Goal: Task Accomplishment & Management: Complete application form

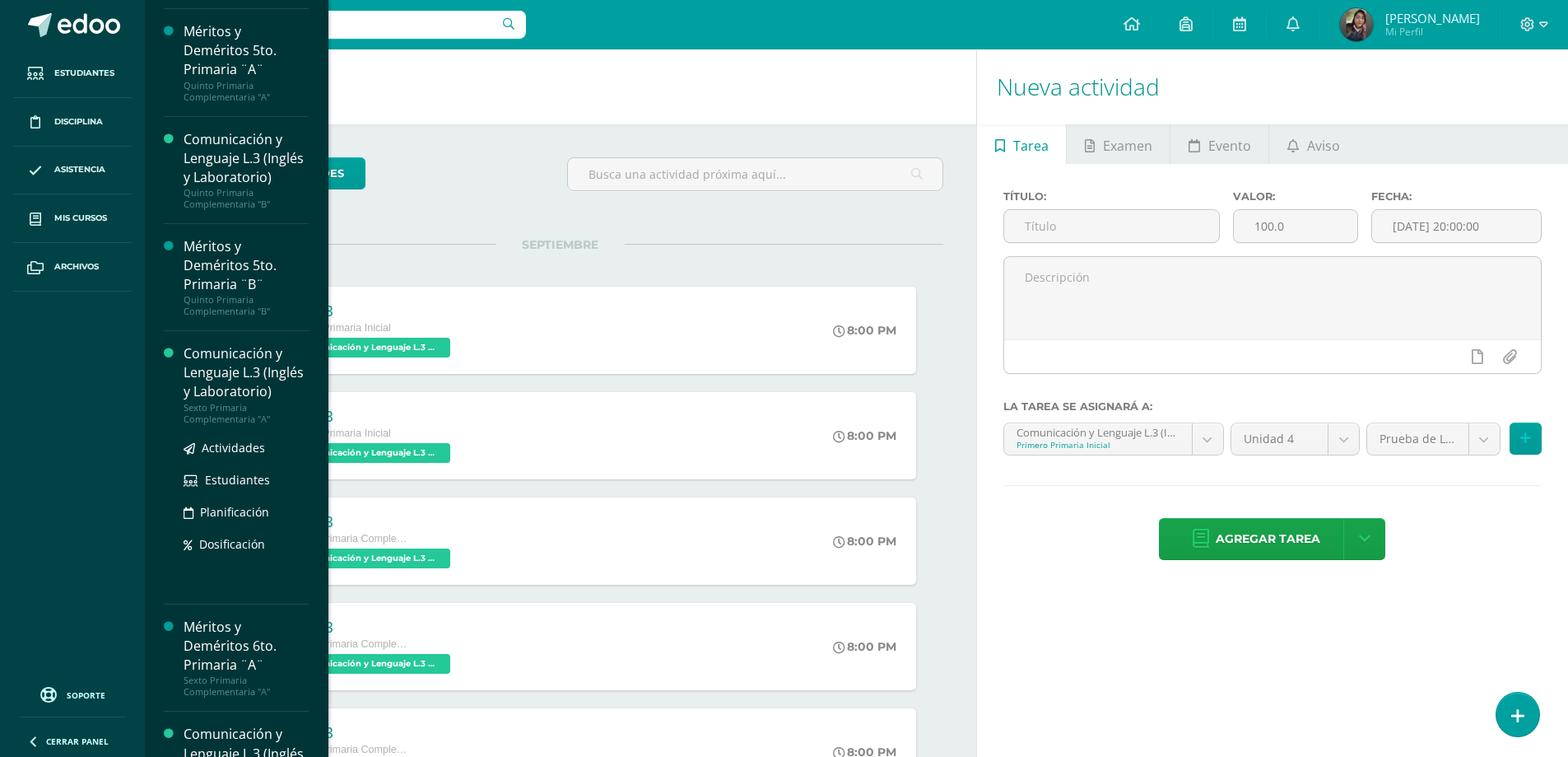
scroll to position [1891, 0]
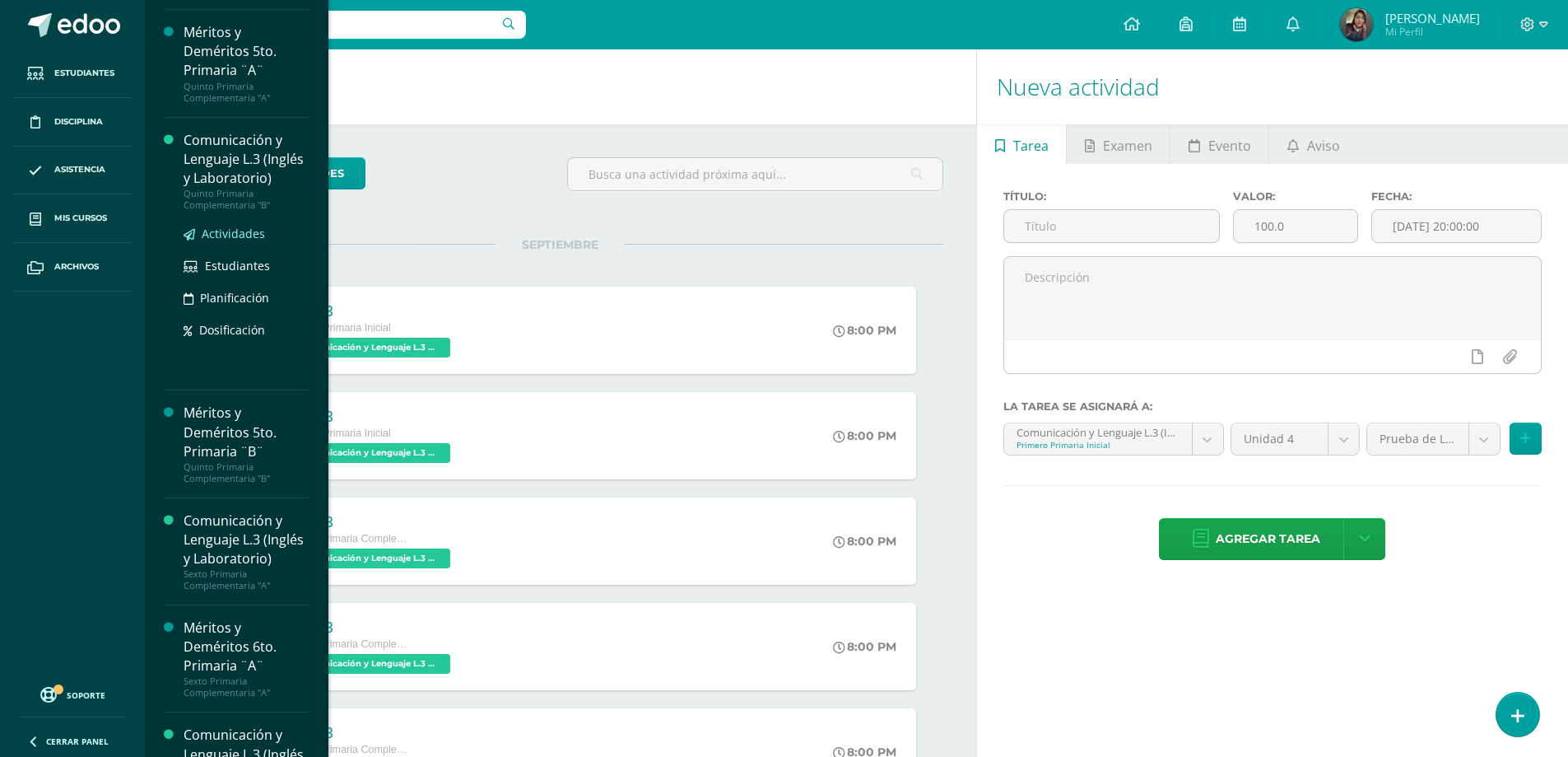
click at [238, 241] on span "Actividades" at bounding box center [233, 233] width 63 height 16
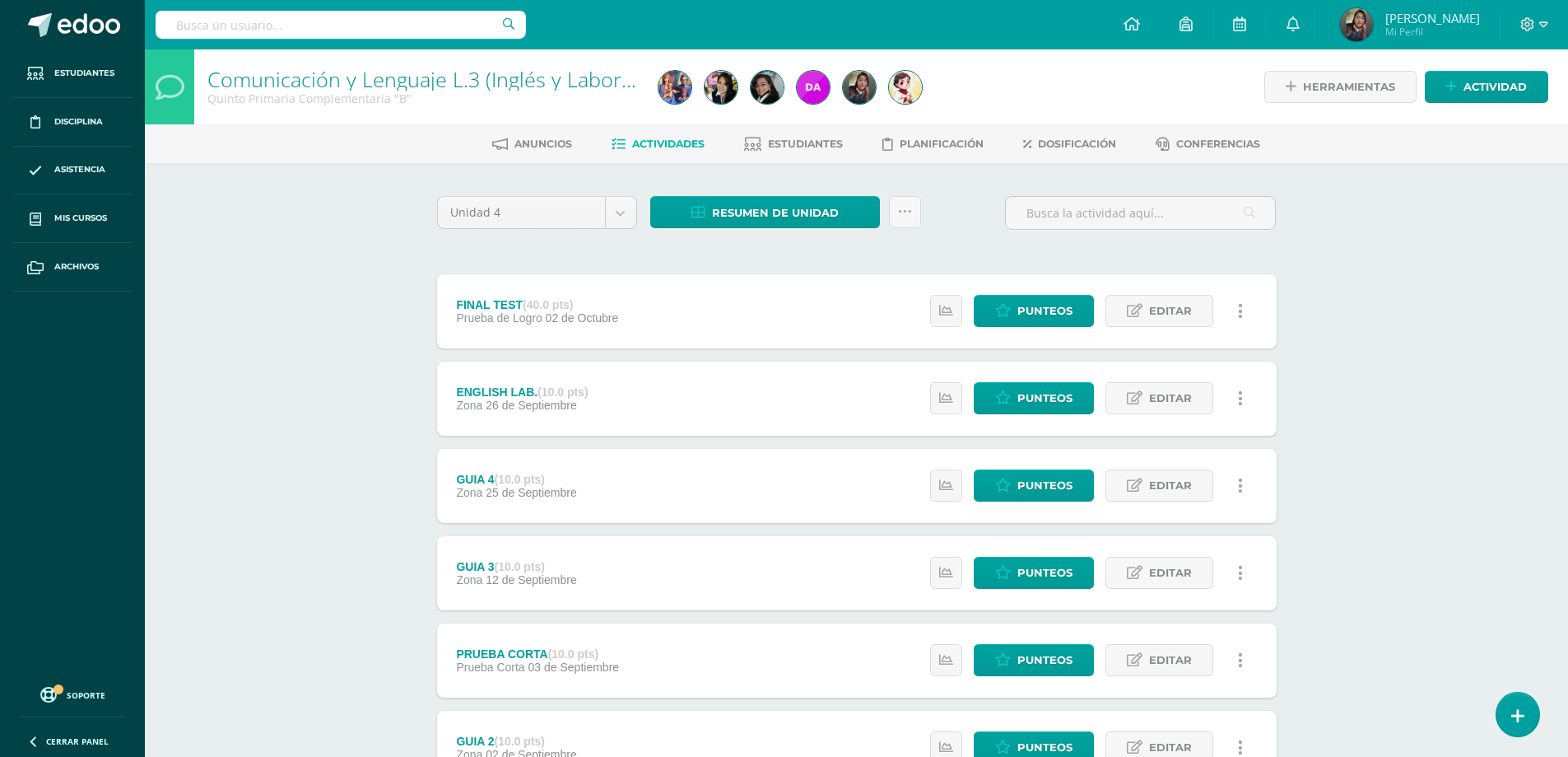
scroll to position [225, 0]
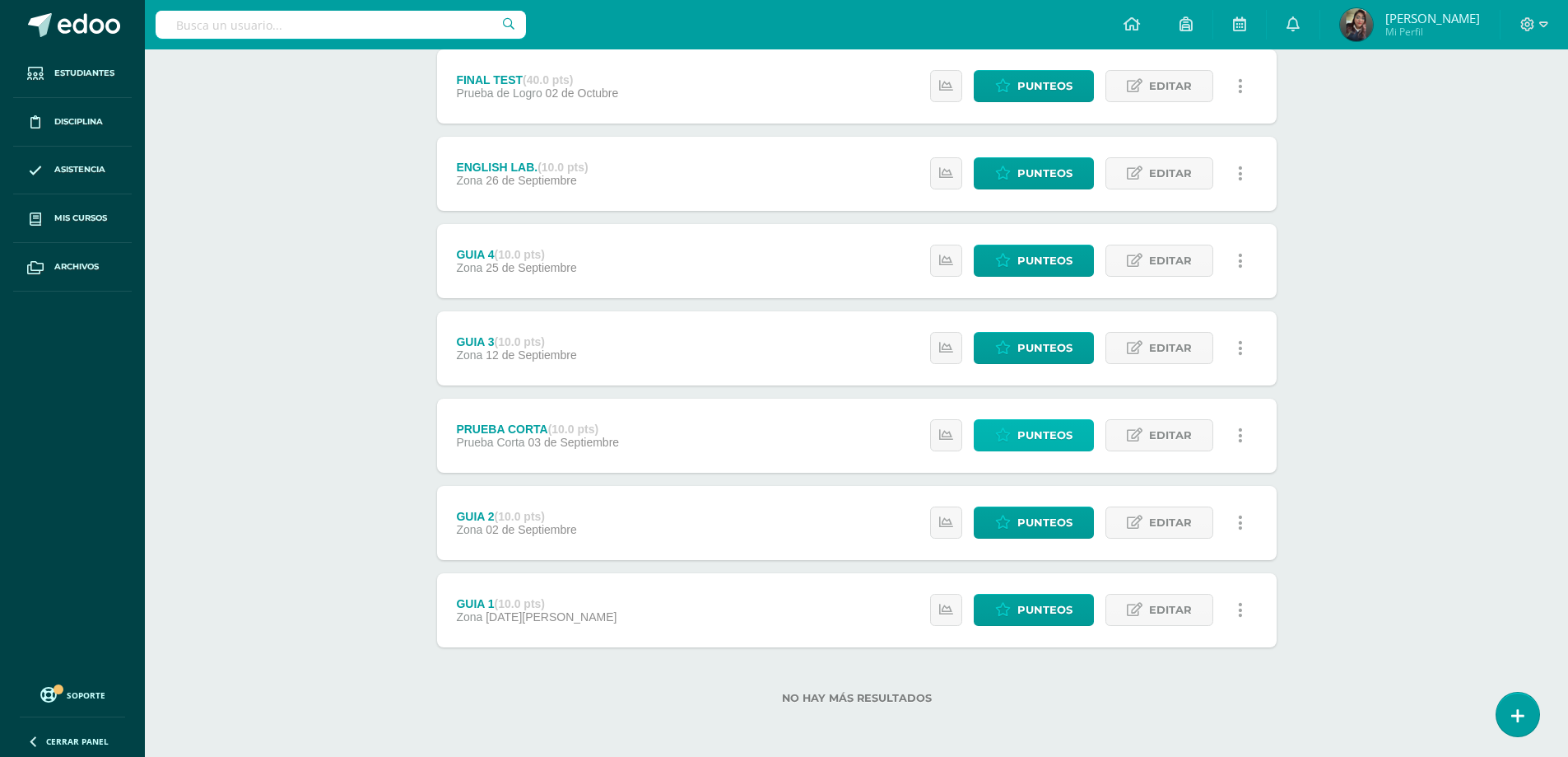
click at [1034, 427] on span "Punteos" at bounding box center [1045, 435] width 55 height 30
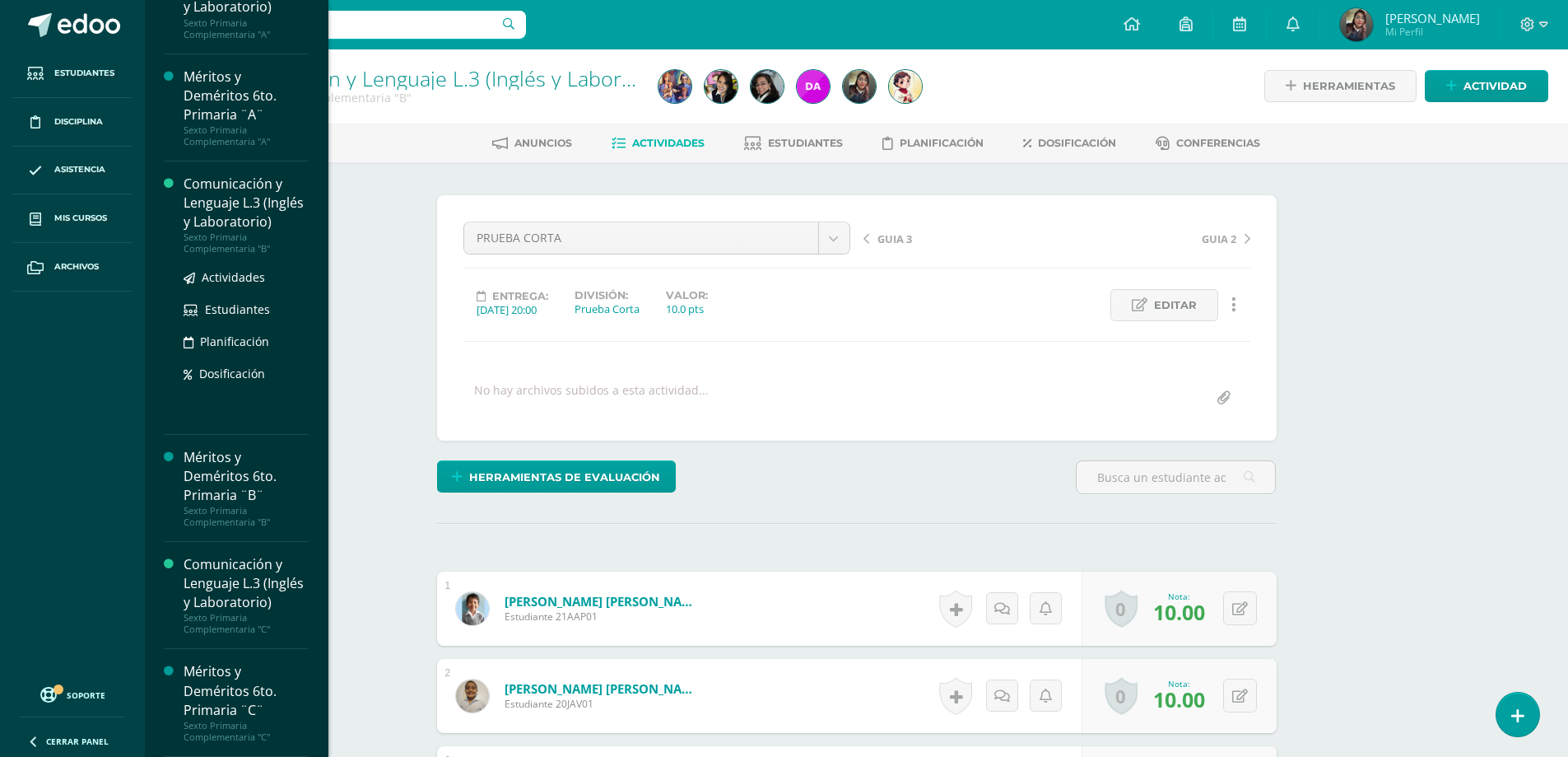
scroll to position [2553, 0]
click at [253, 285] on span "Actividades" at bounding box center [233, 277] width 63 height 16
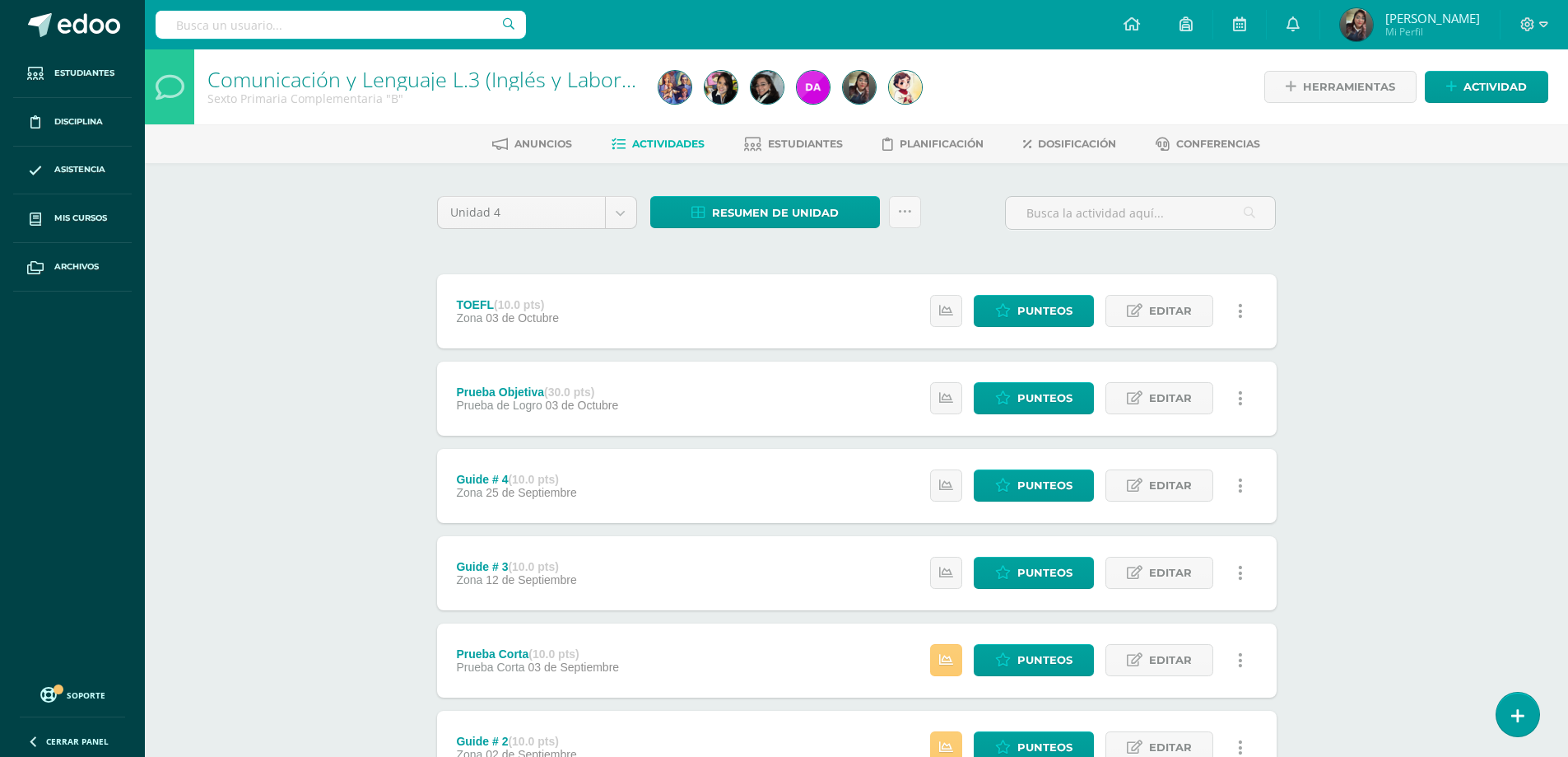
scroll to position [225, 0]
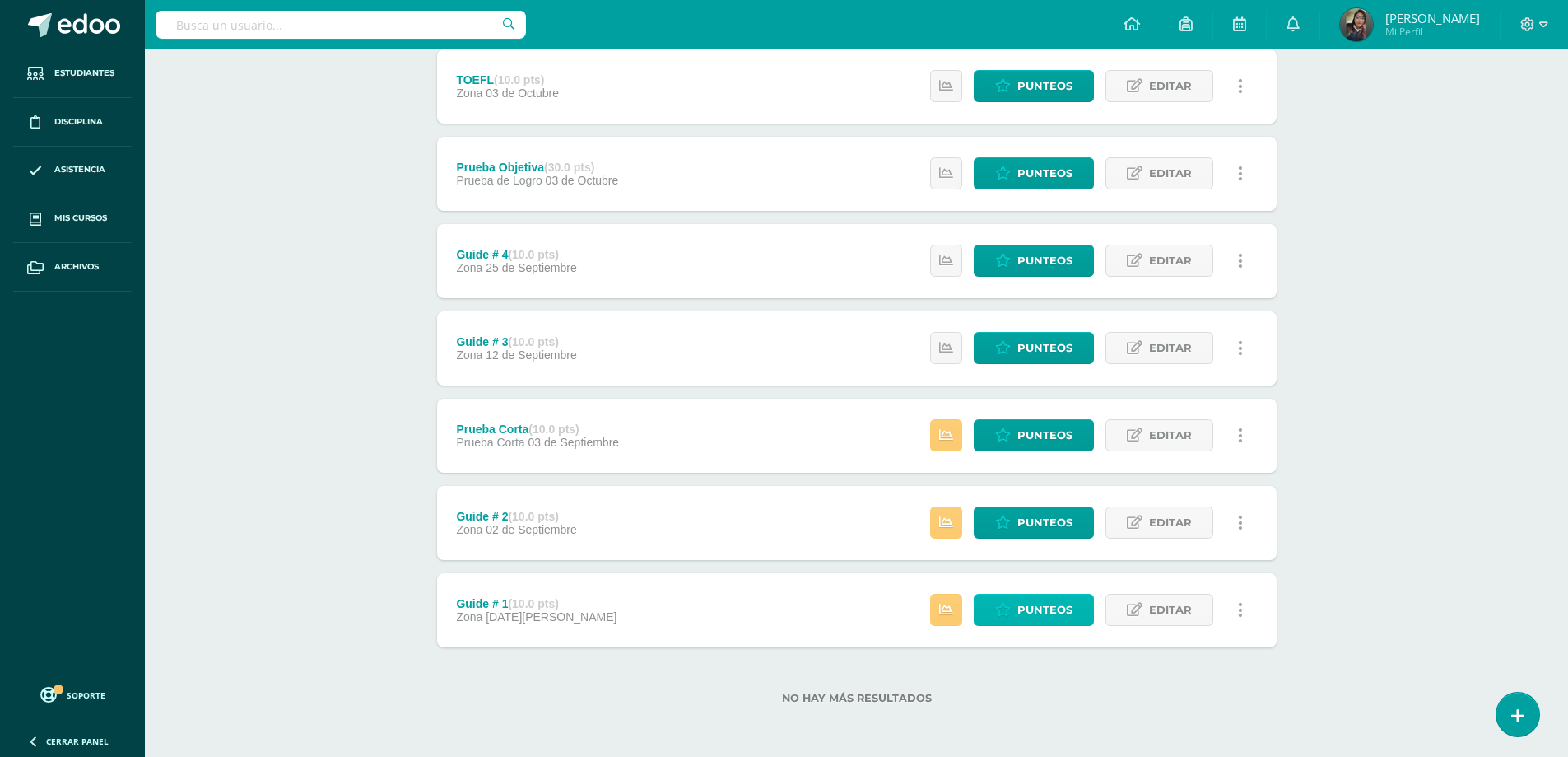
click at [1021, 616] on span "Punteos" at bounding box center [1045, 609] width 55 height 30
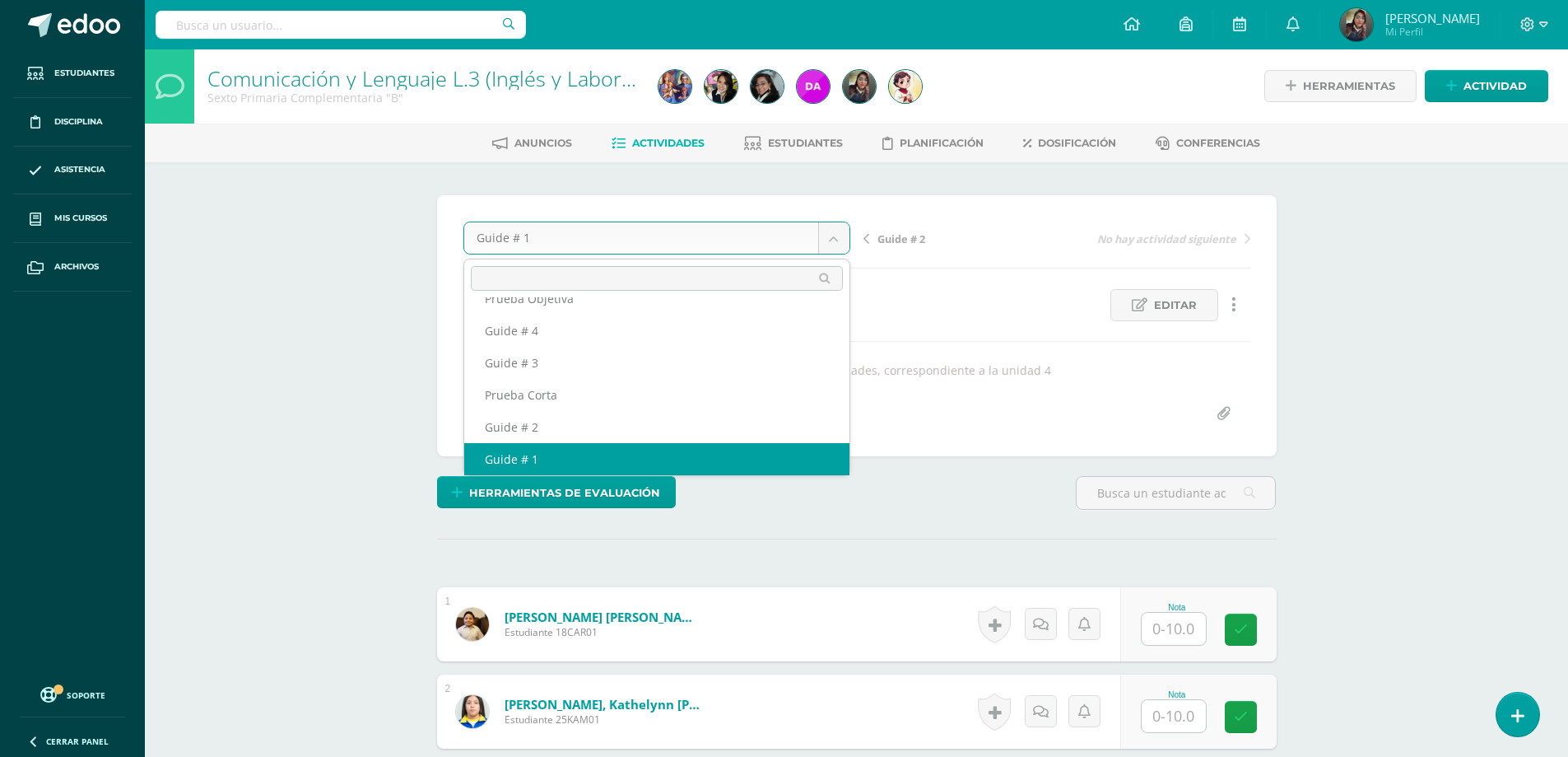
scroll to position [39, 0]
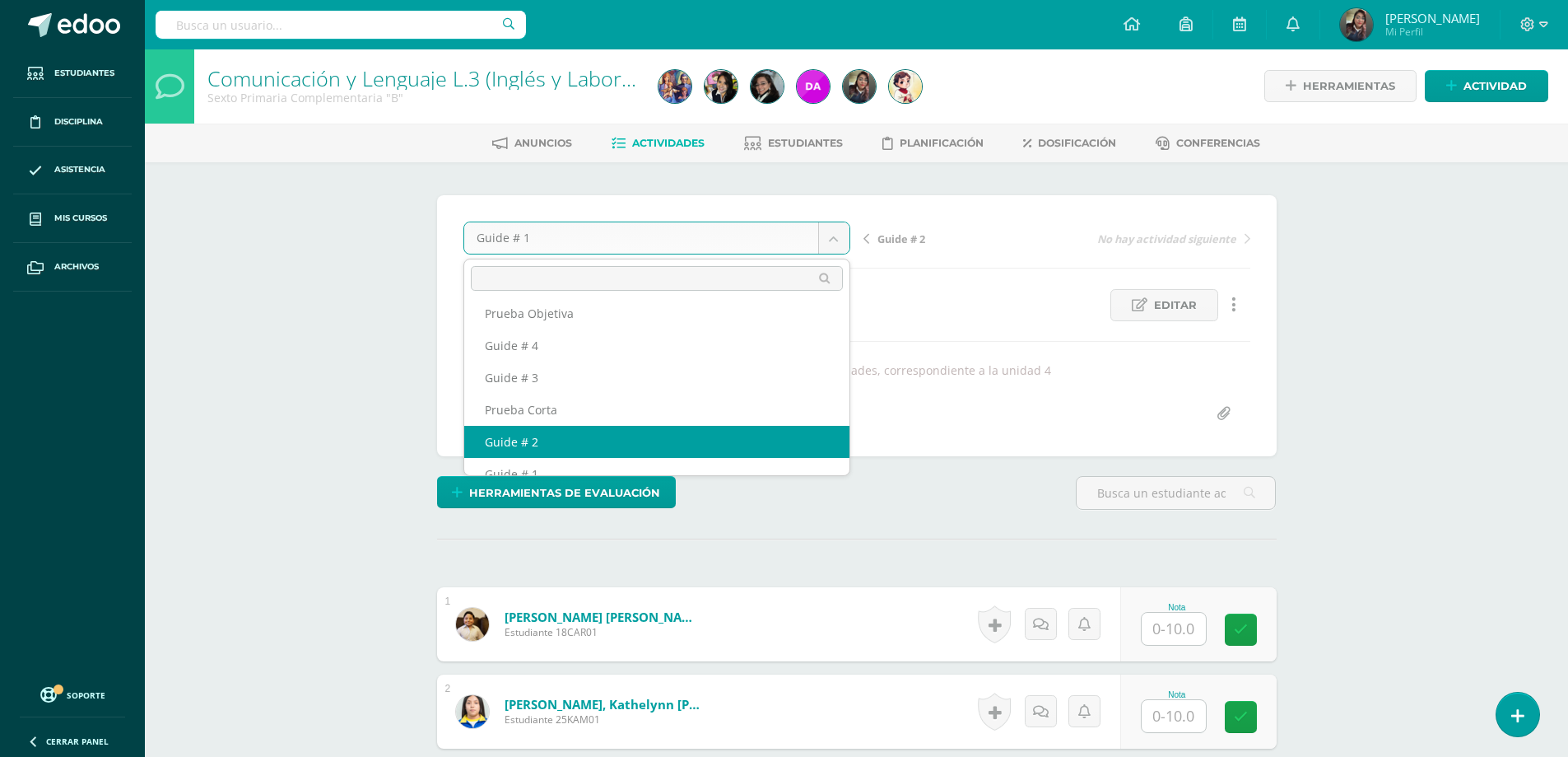
select select "/dashboard/teacher/grade-activity/178353/"
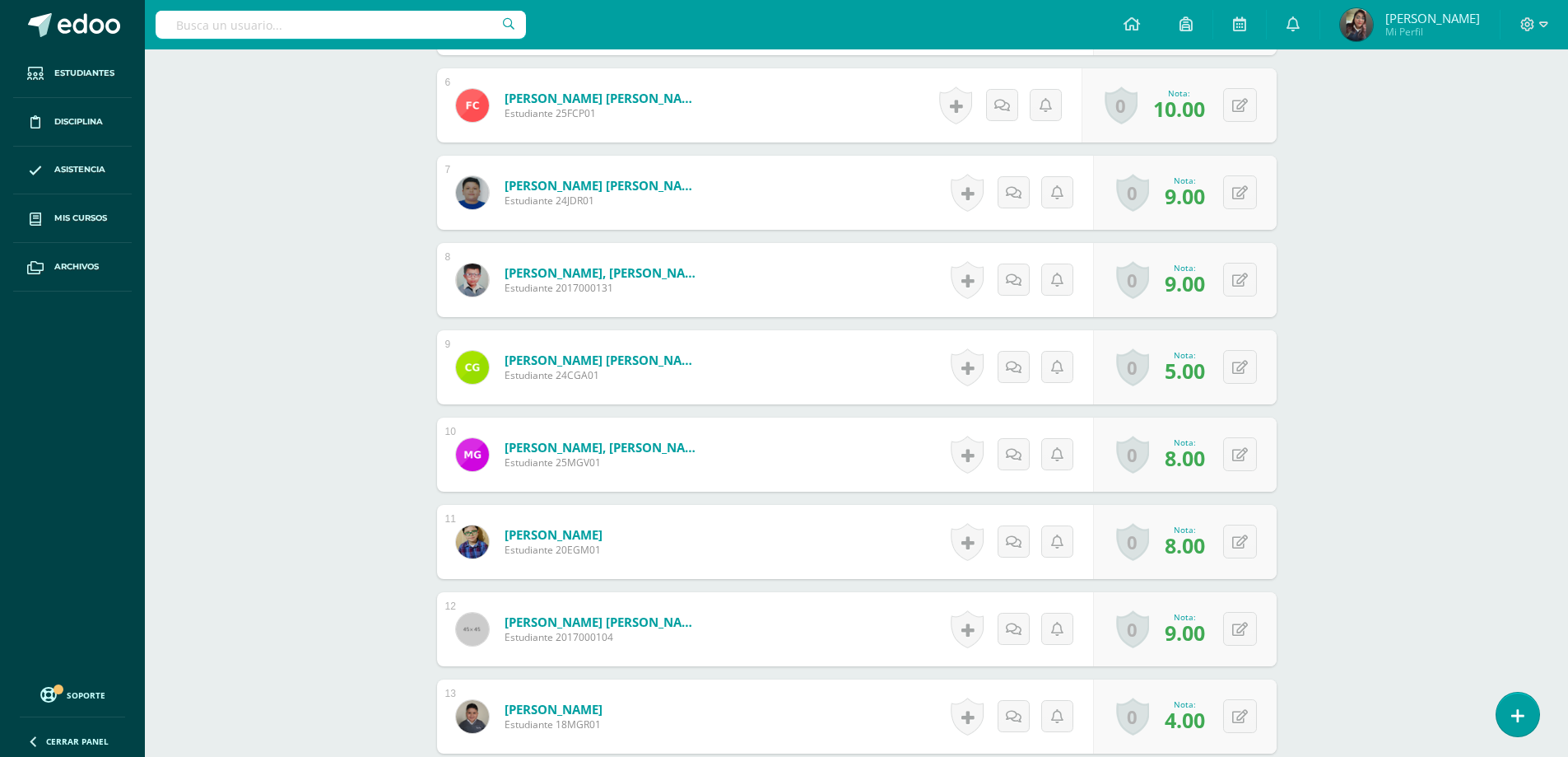
scroll to position [1599, 0]
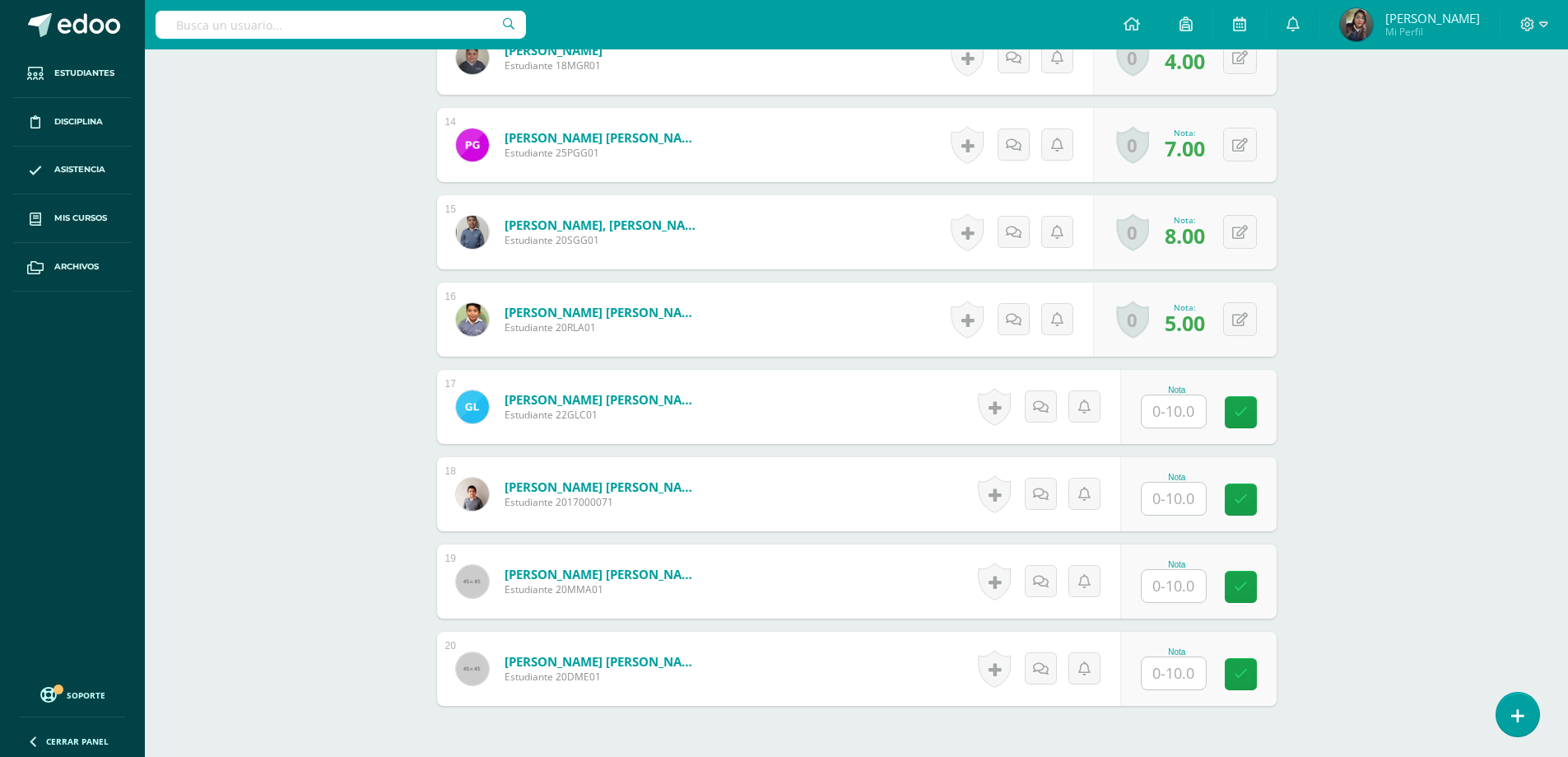
click at [1167, 416] on input "text" at bounding box center [1174, 412] width 64 height 32
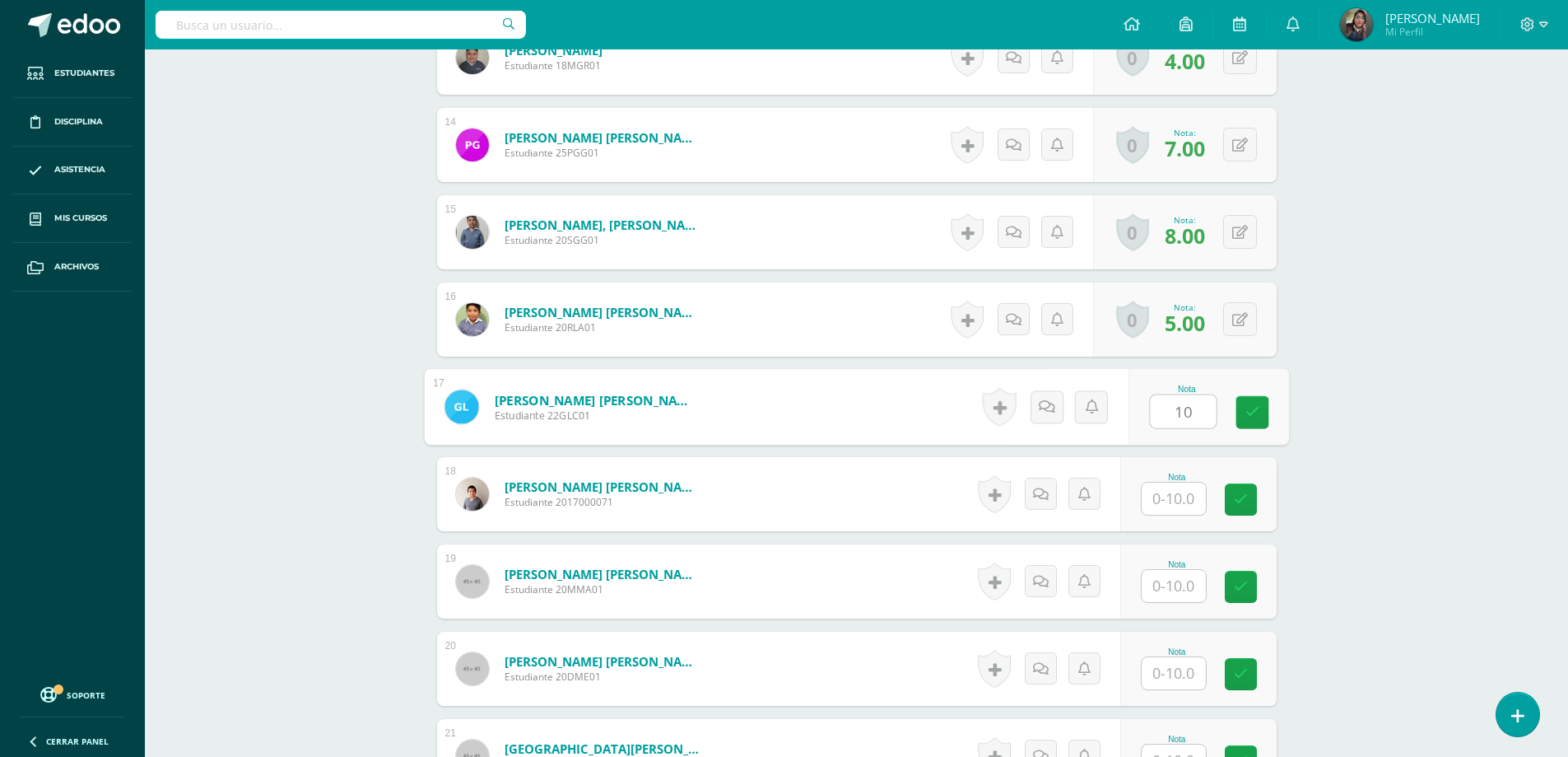
type input "10"
type input "6"
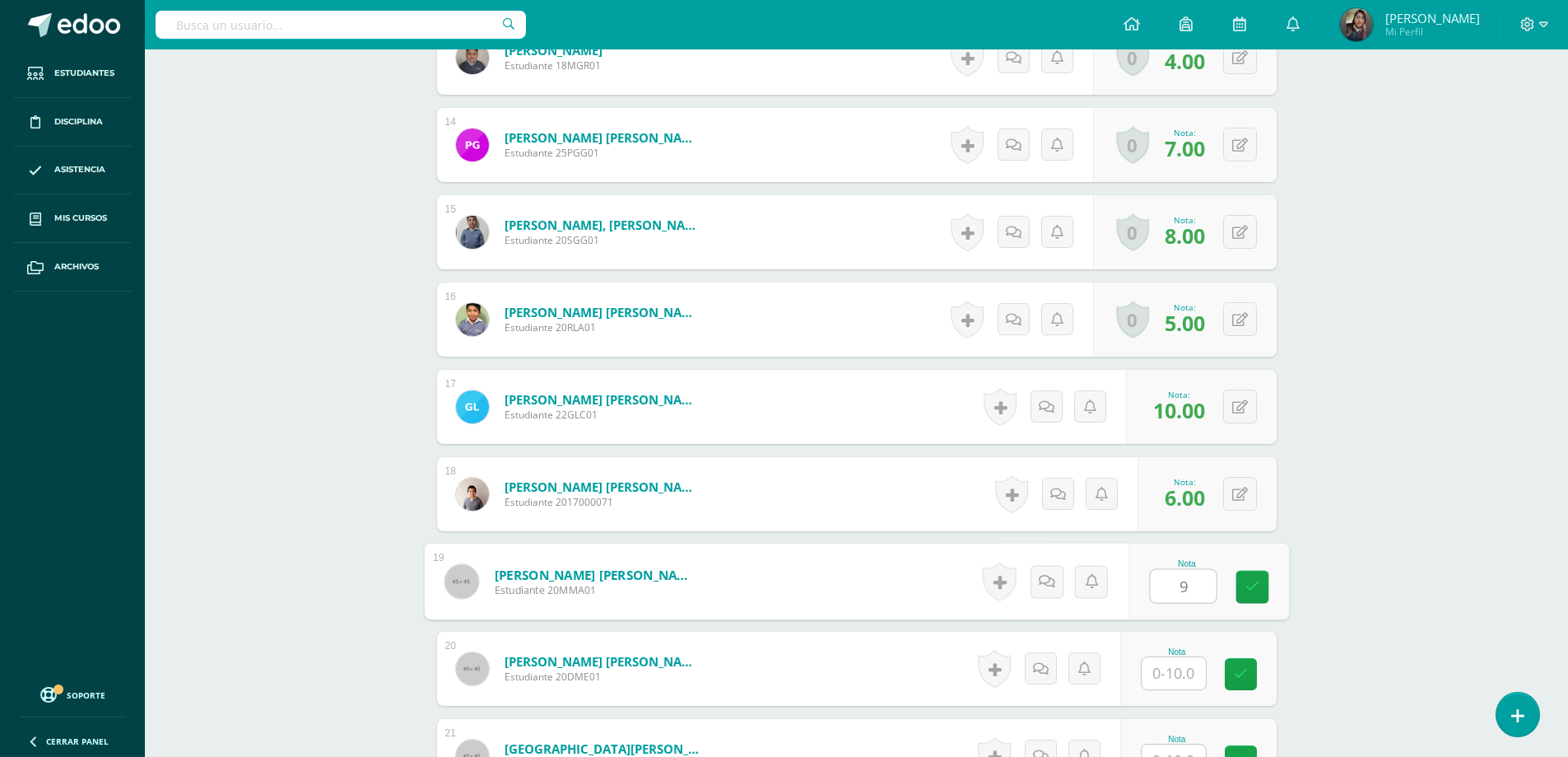
type input "9"
type input "6"
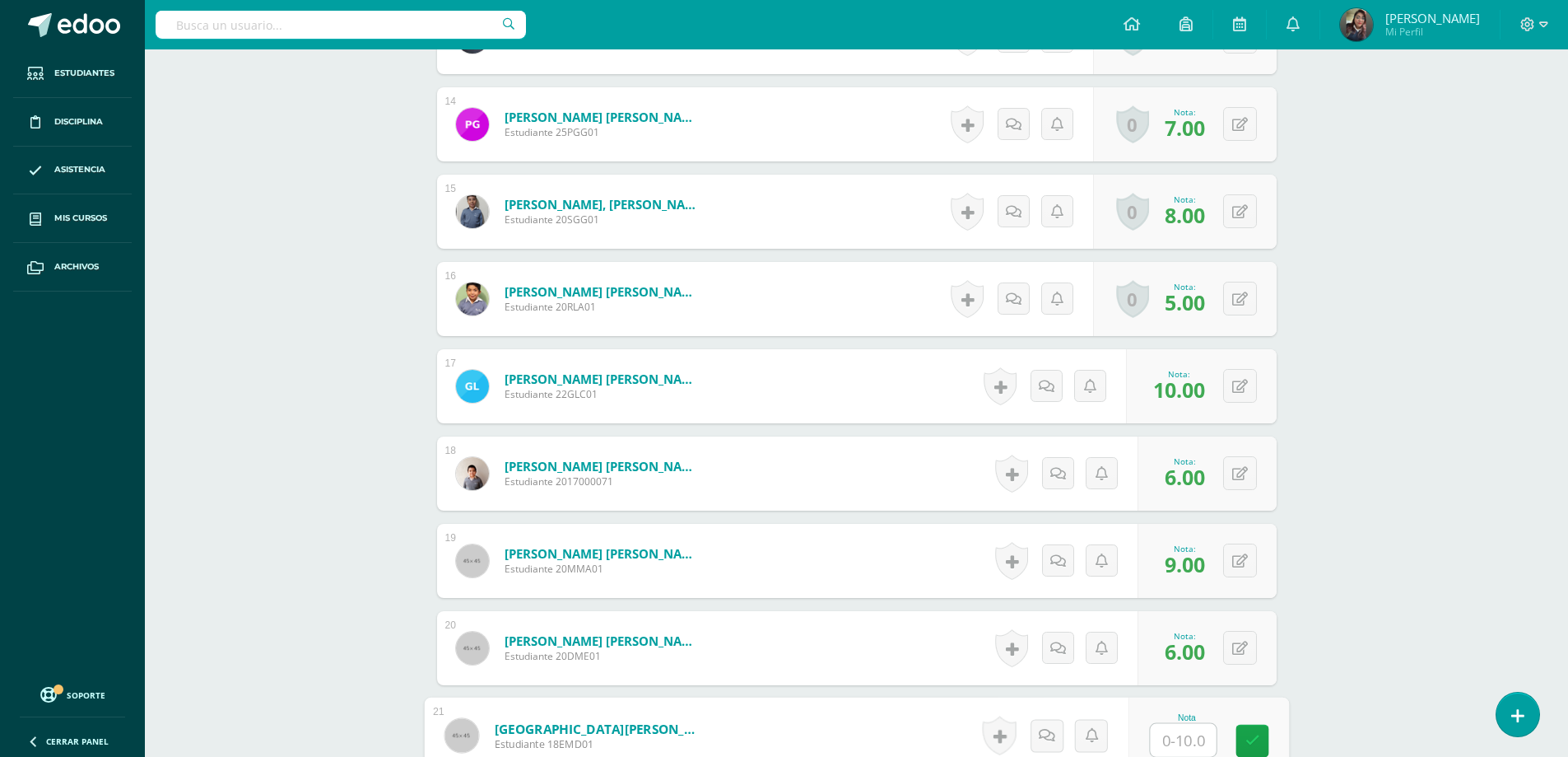
type input "8"
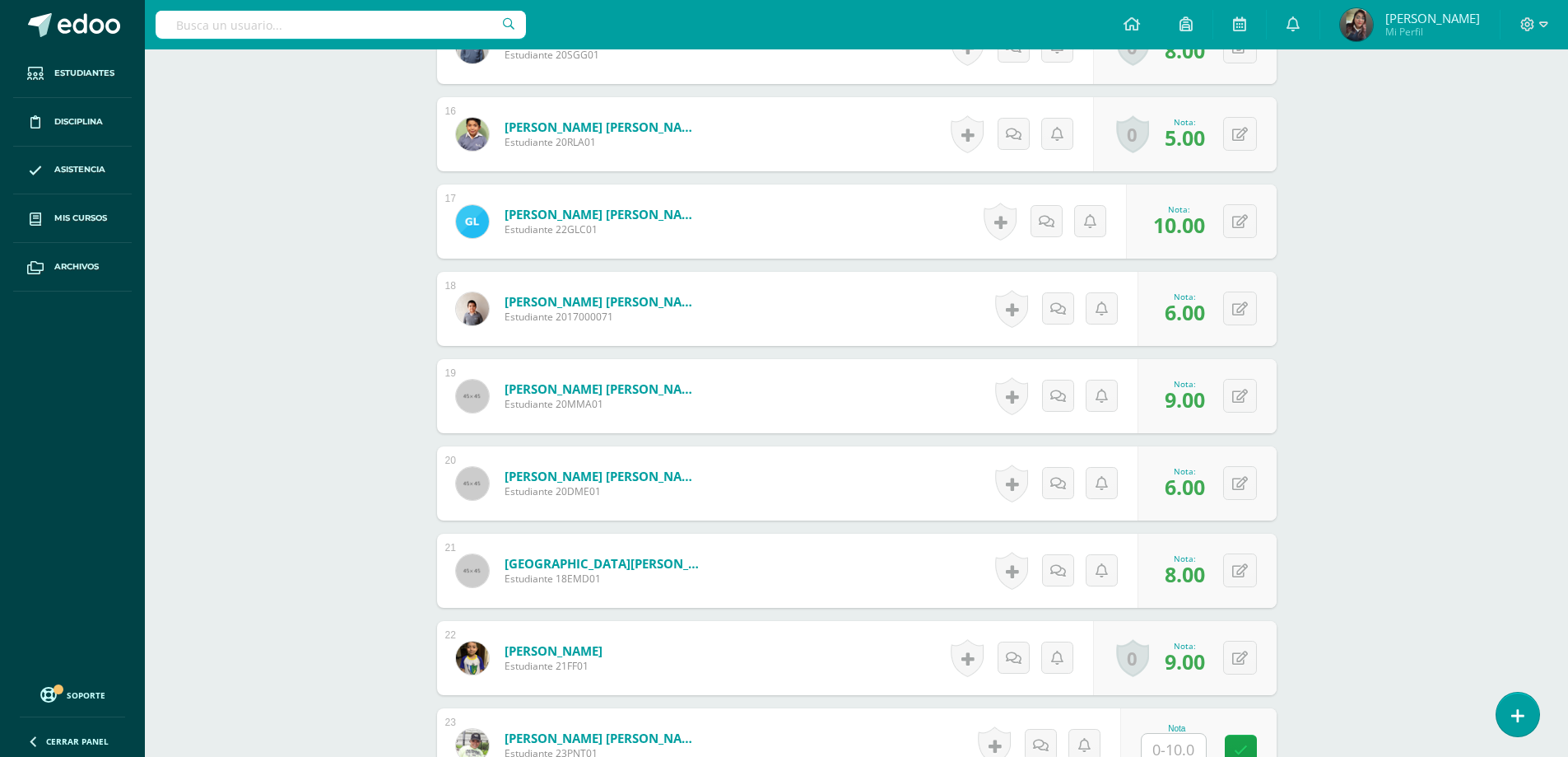
scroll to position [2279, 0]
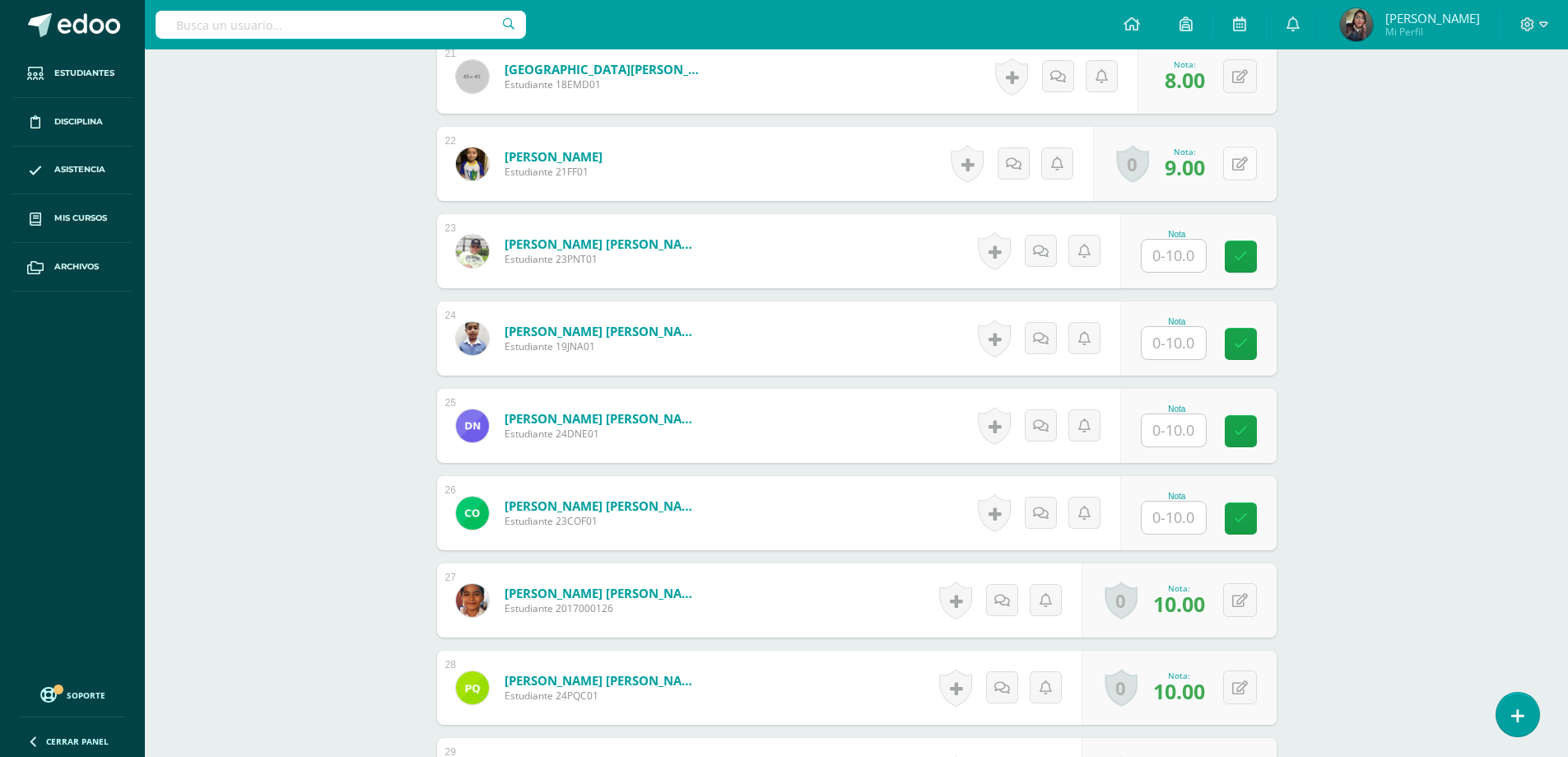
click at [1248, 171] on button at bounding box center [1240, 164] width 34 height 34
click at [1211, 181] on link at bounding box center [1207, 169] width 33 height 33
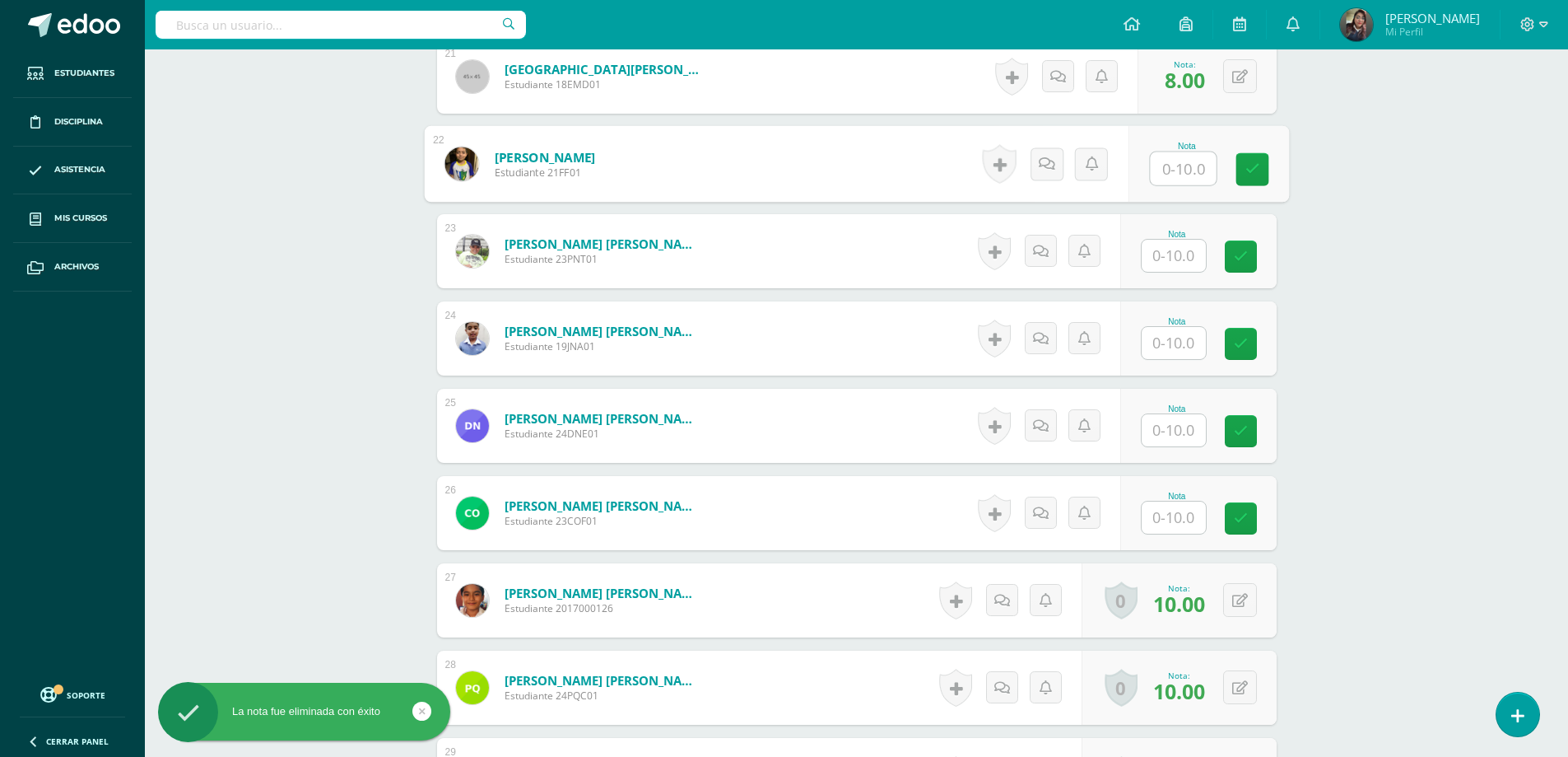
click at [1155, 255] on input "text" at bounding box center [1174, 255] width 64 height 32
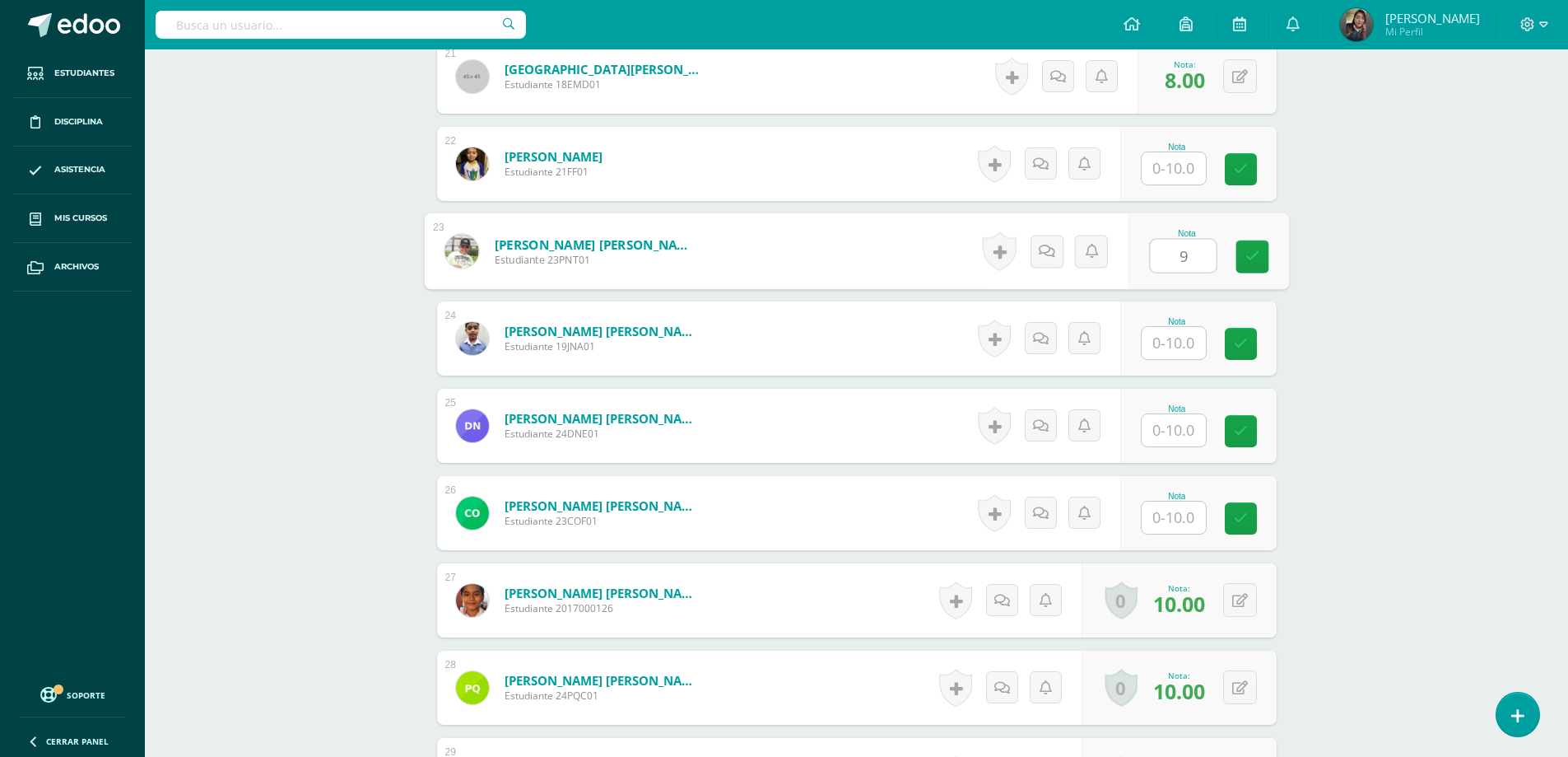
type input "9"
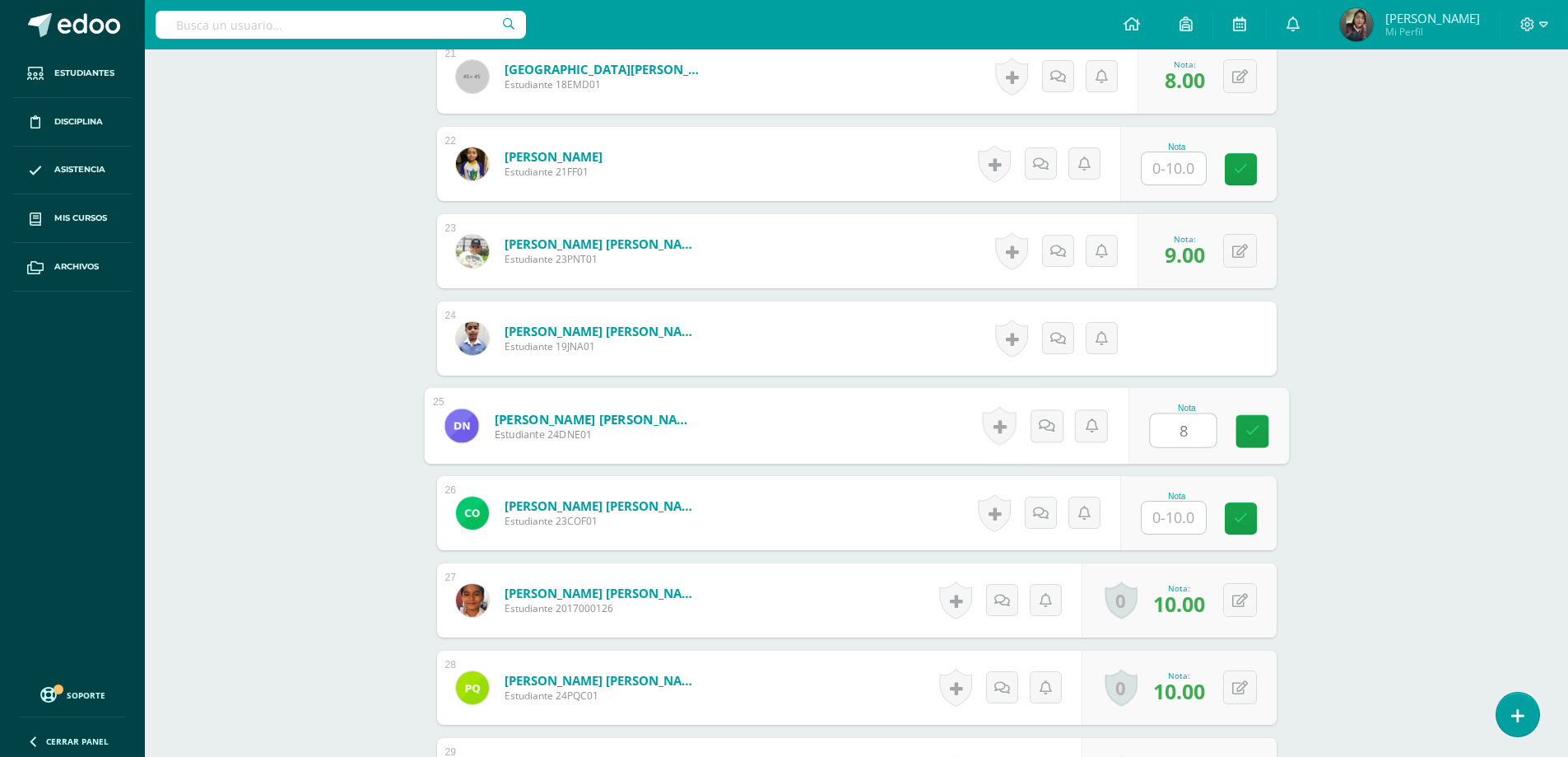
type input "8"
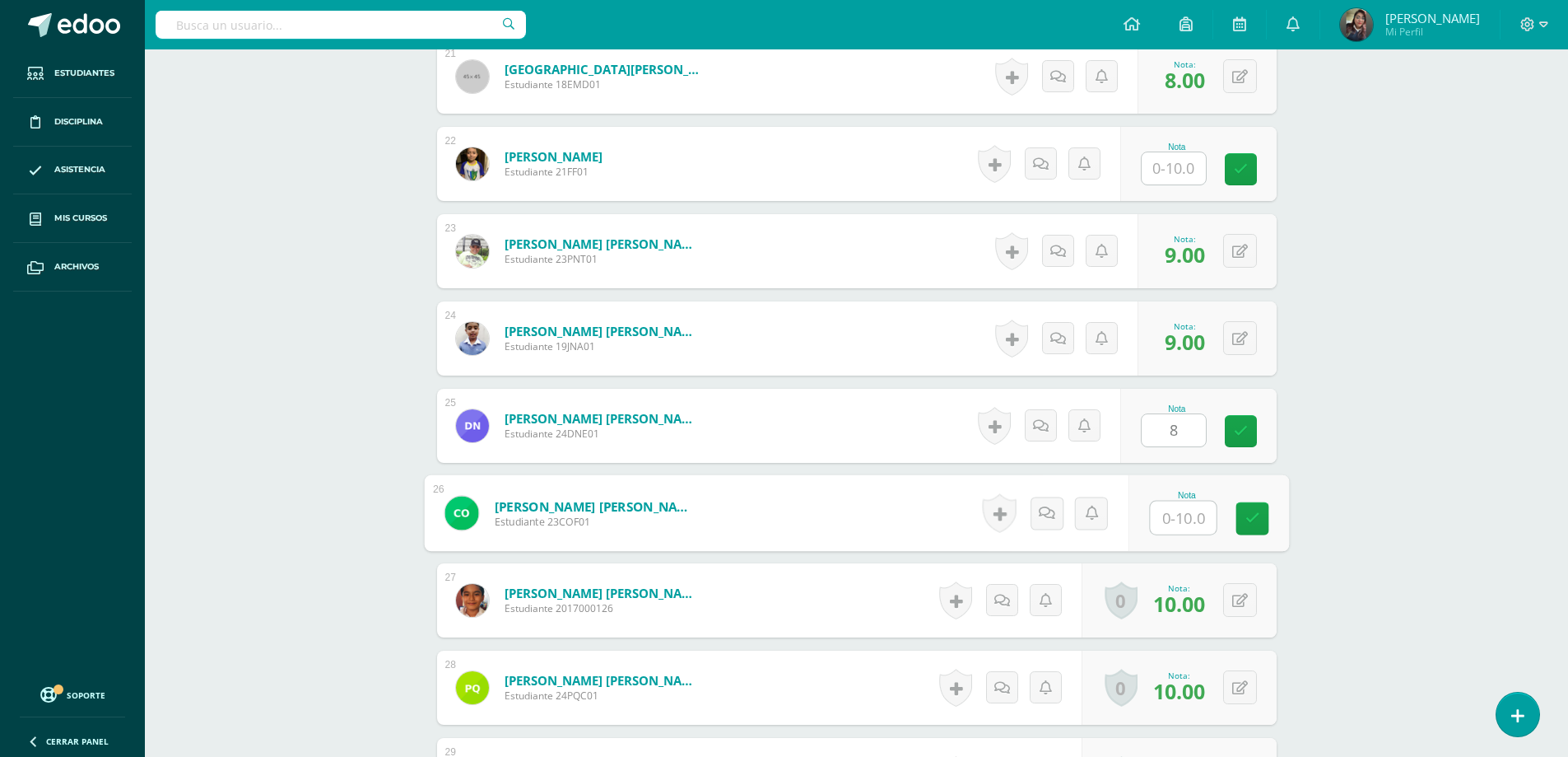
type input "6"
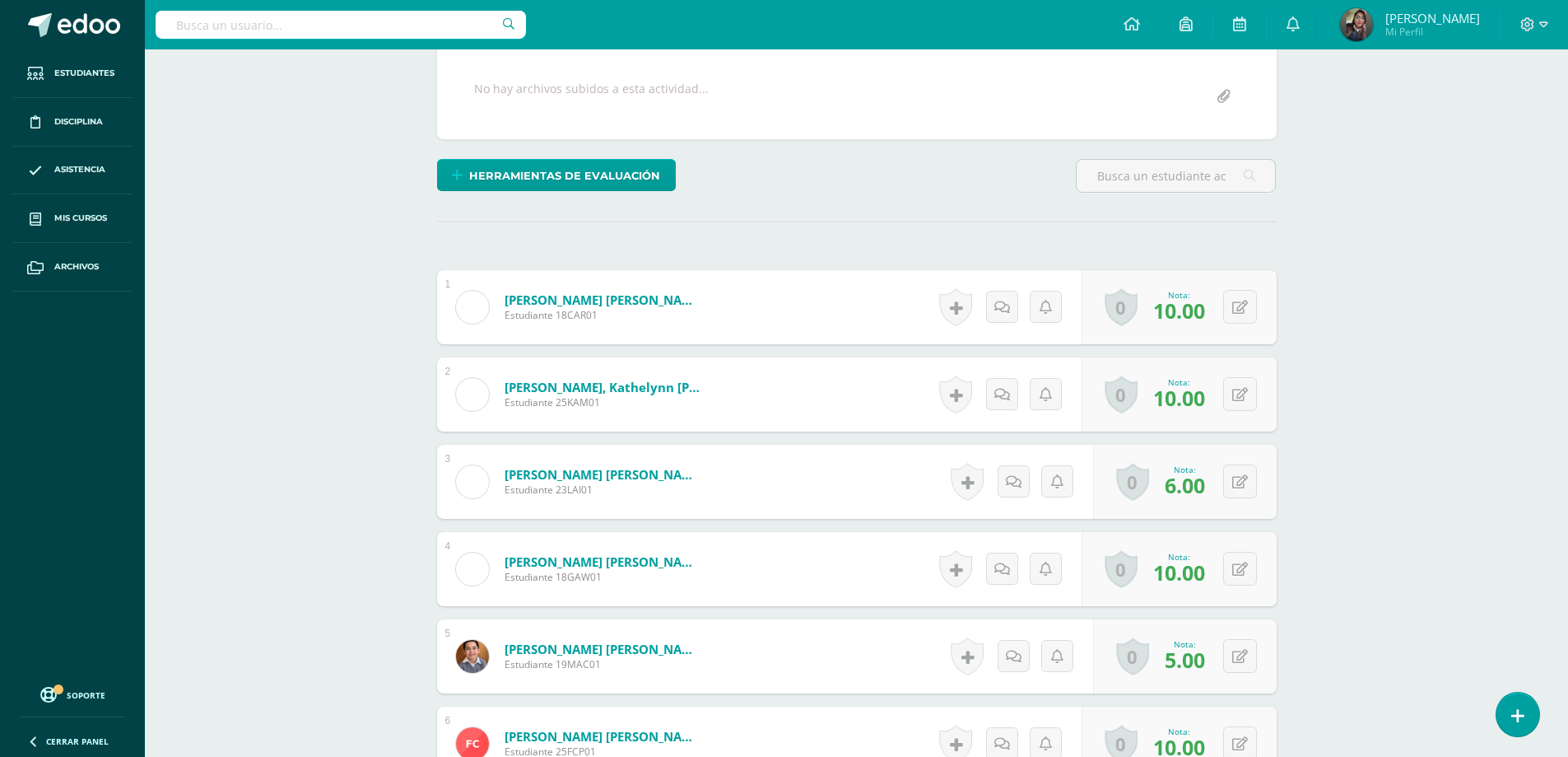
scroll to position [55, 0]
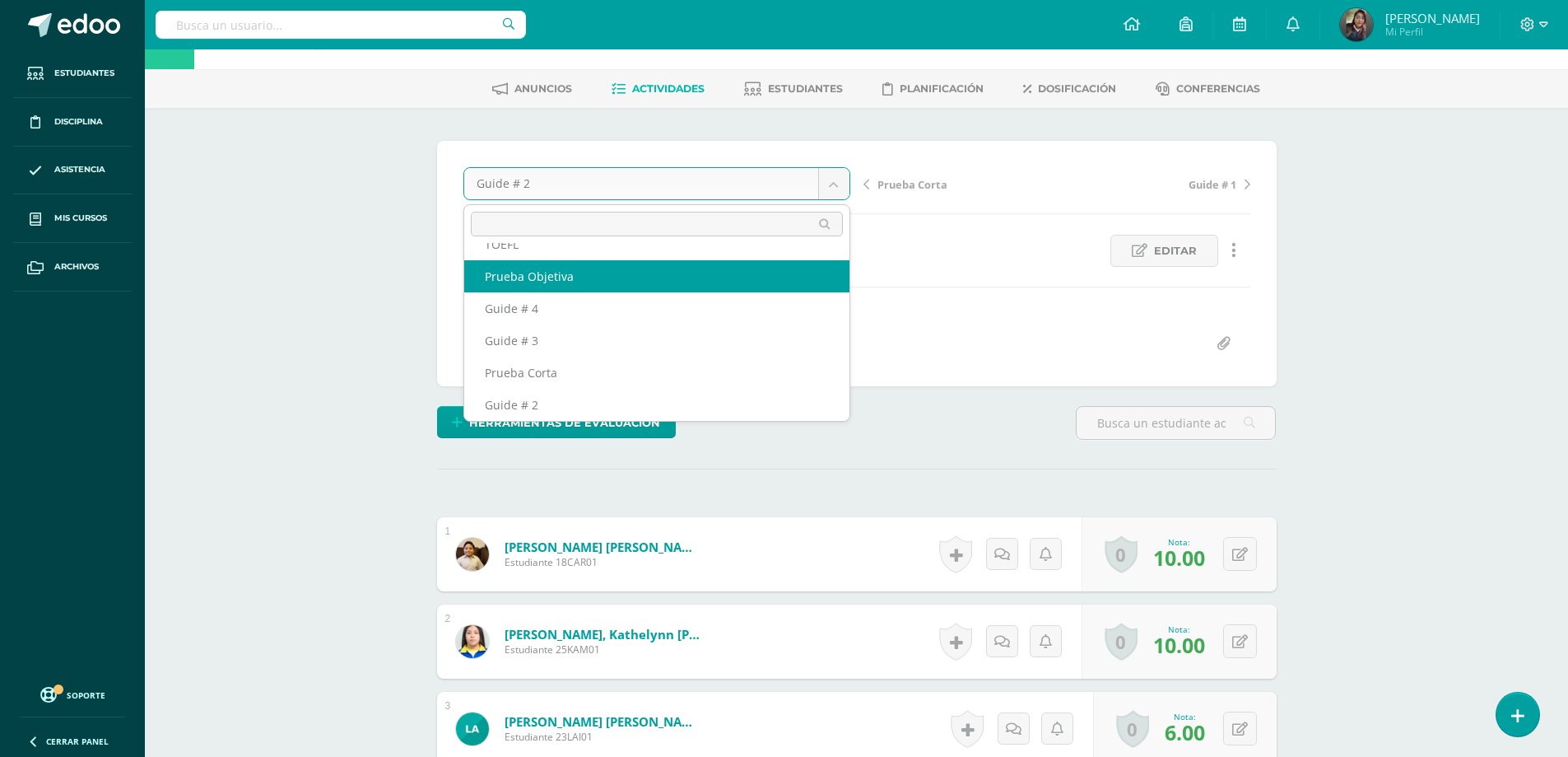
scroll to position [0, 0]
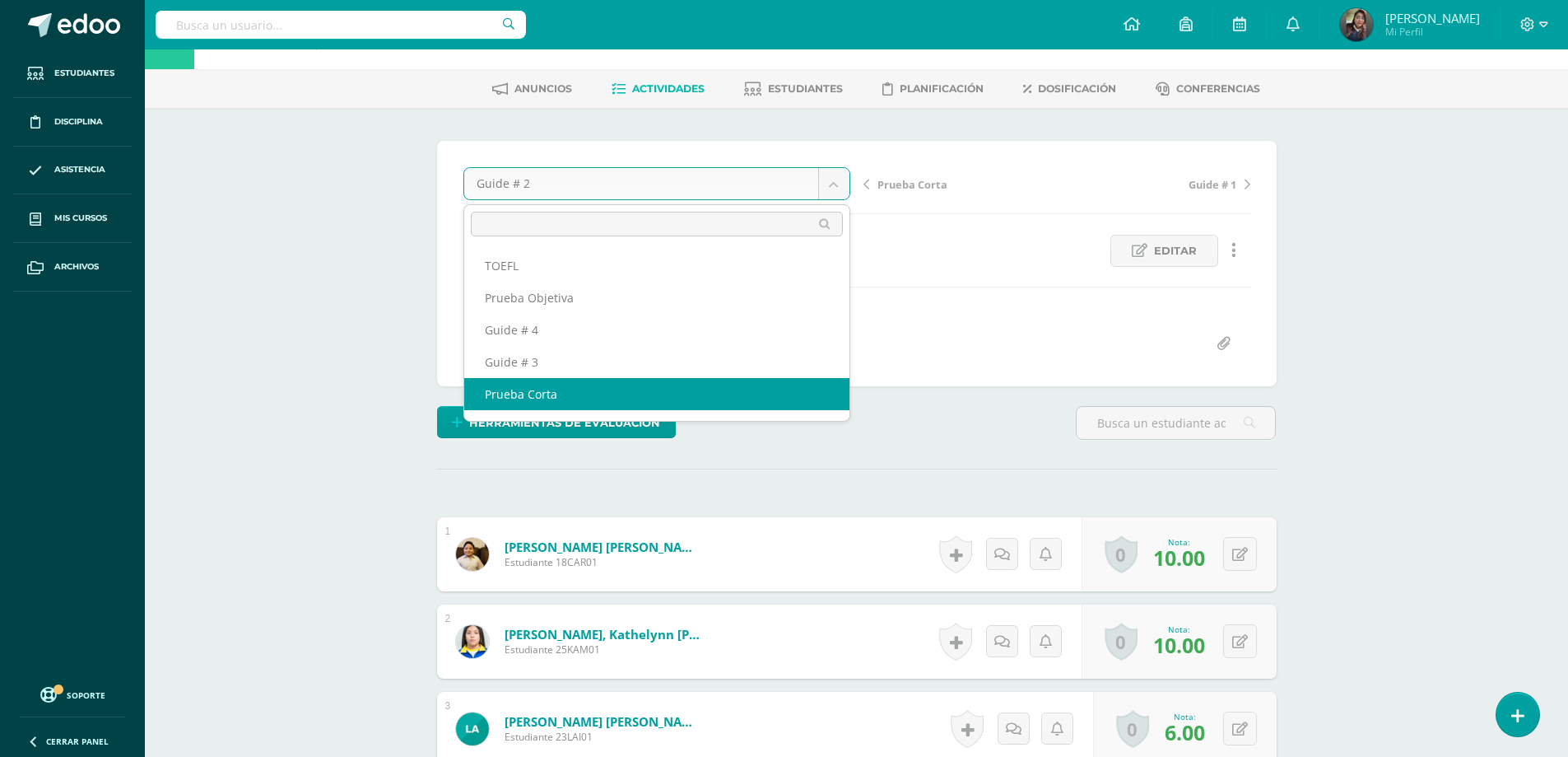
select select "/dashboard/teacher/grade-activity/178357/"
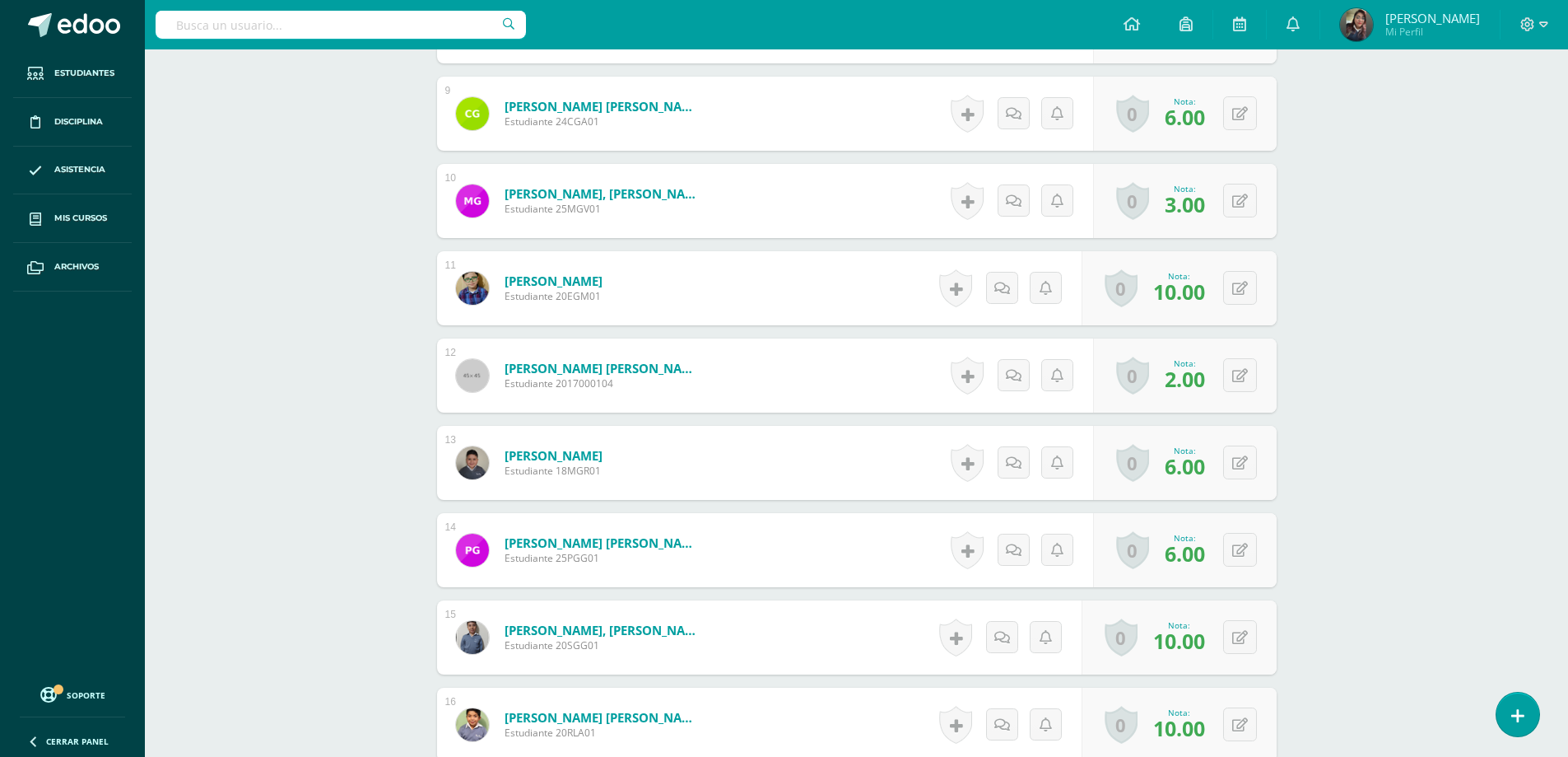
scroll to position [1732, 0]
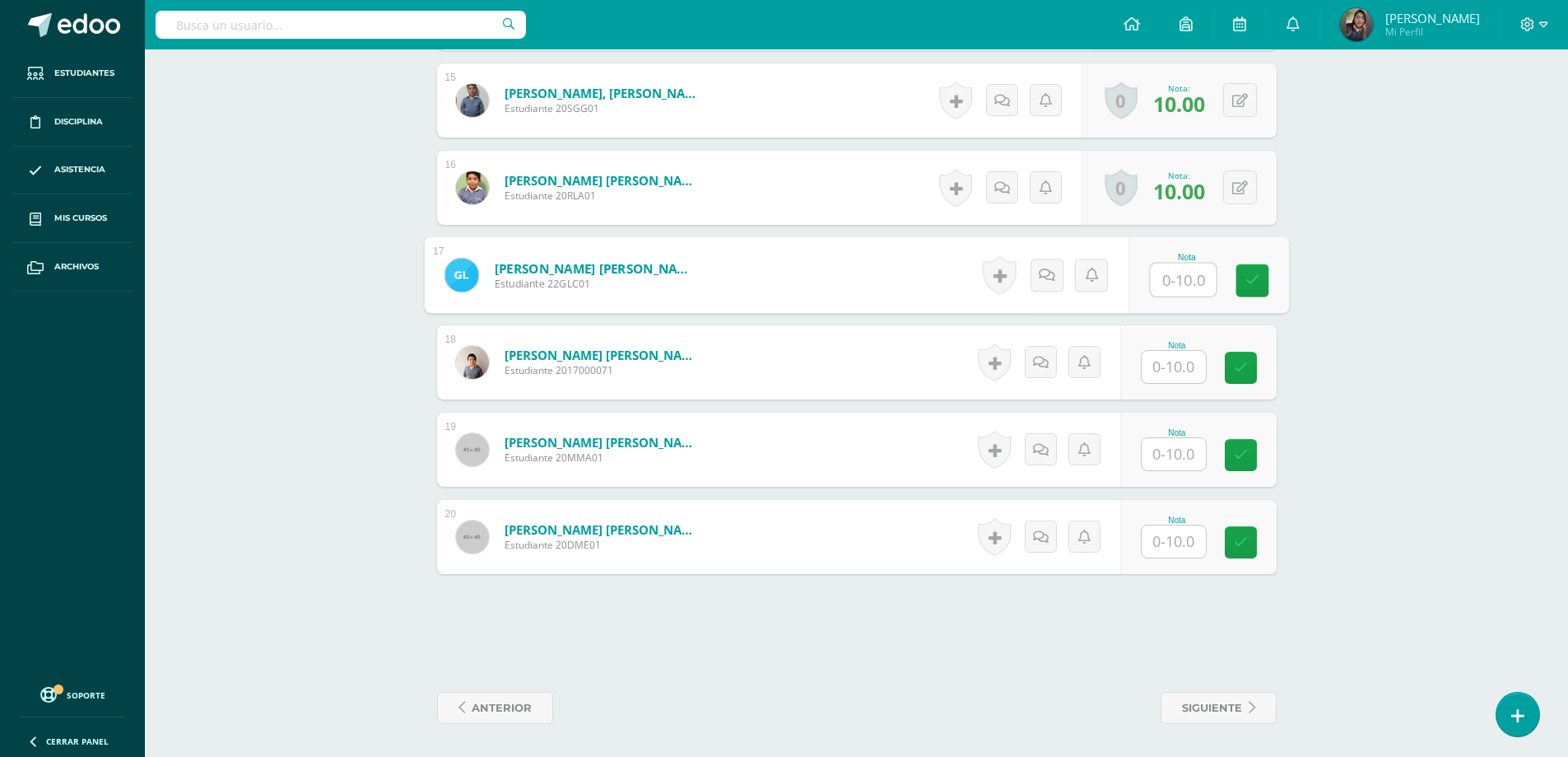
click at [1162, 288] on input "text" at bounding box center [1183, 280] width 66 height 33
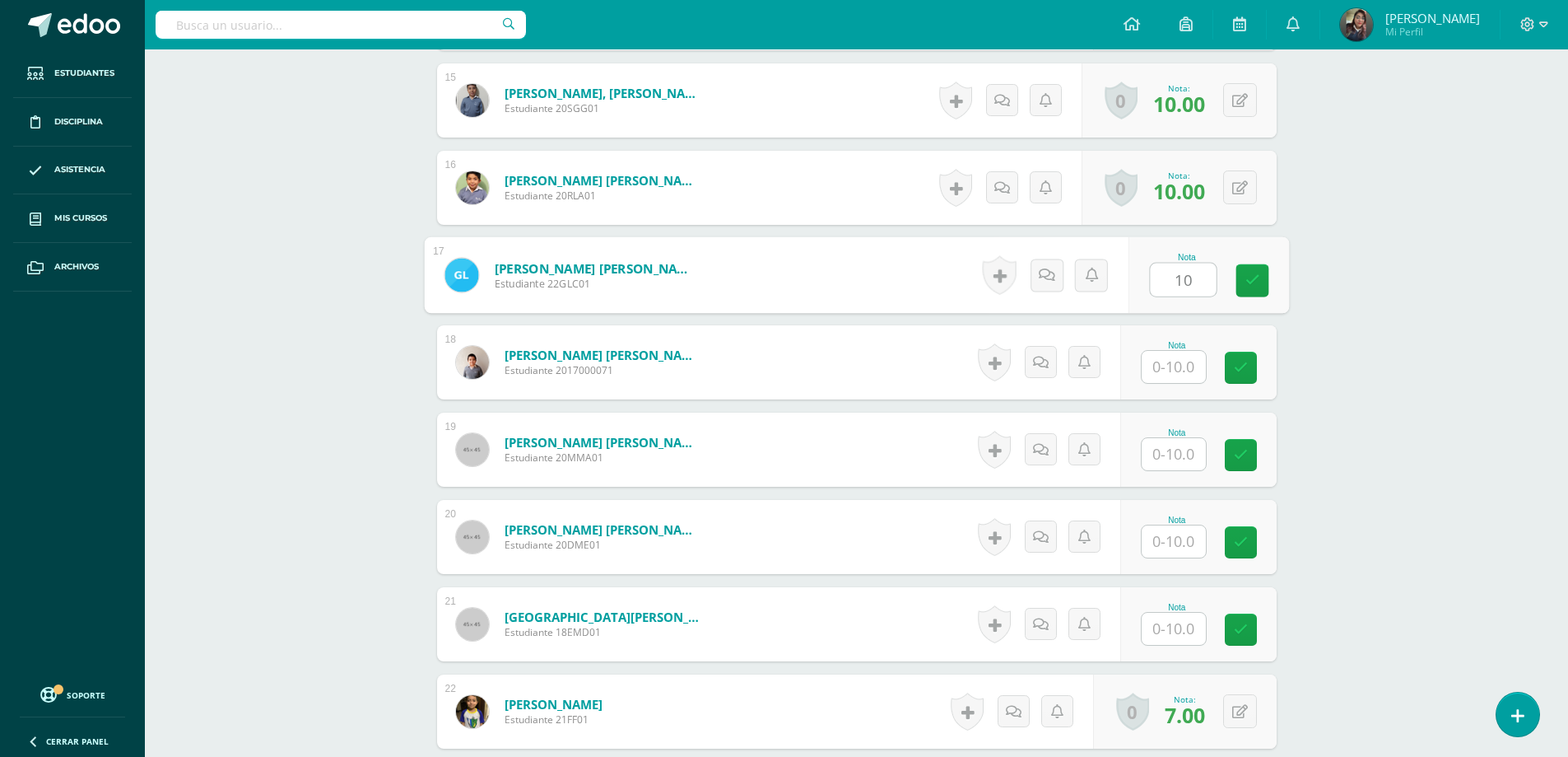
type input "10"
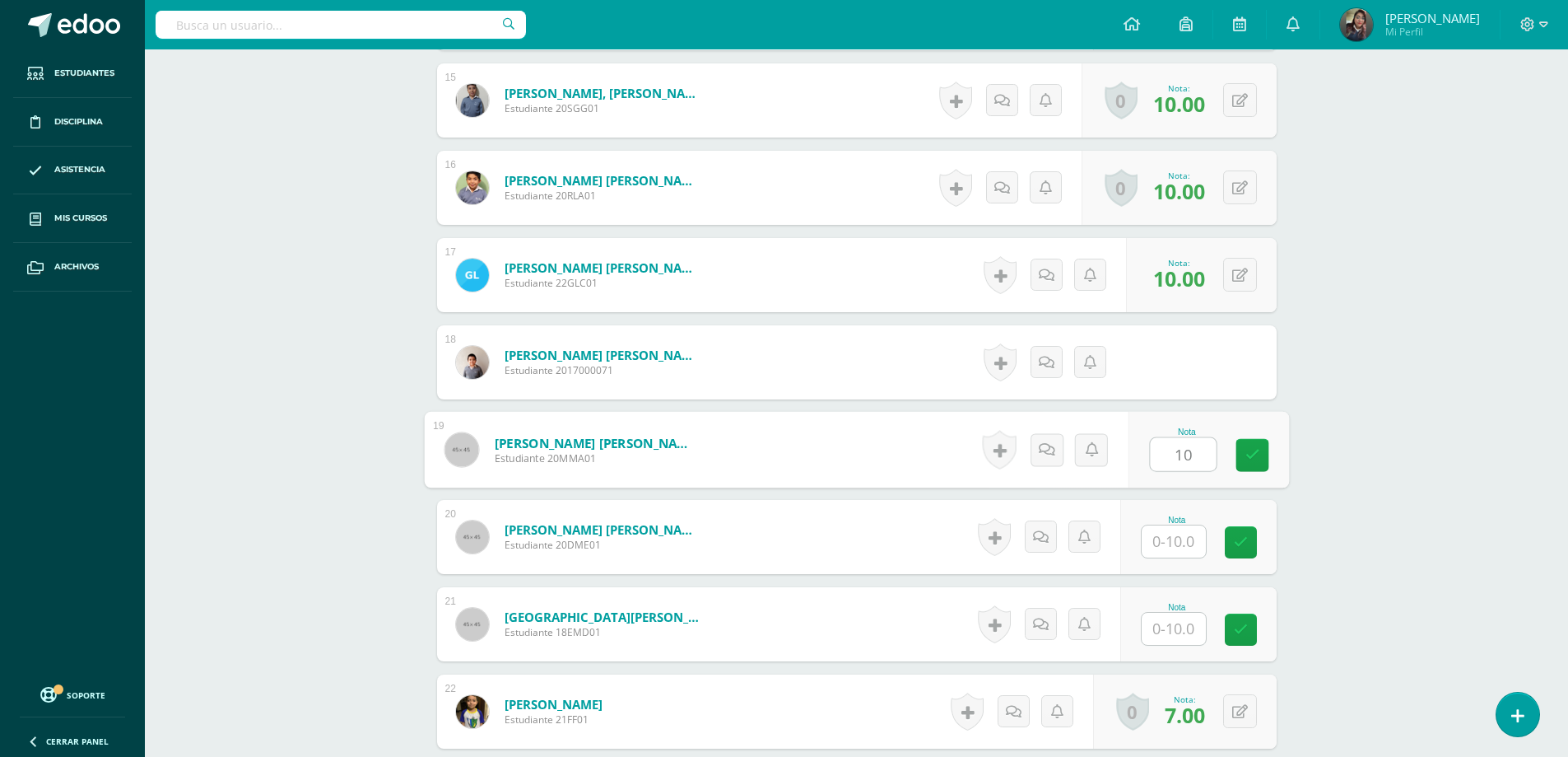
type input "10"
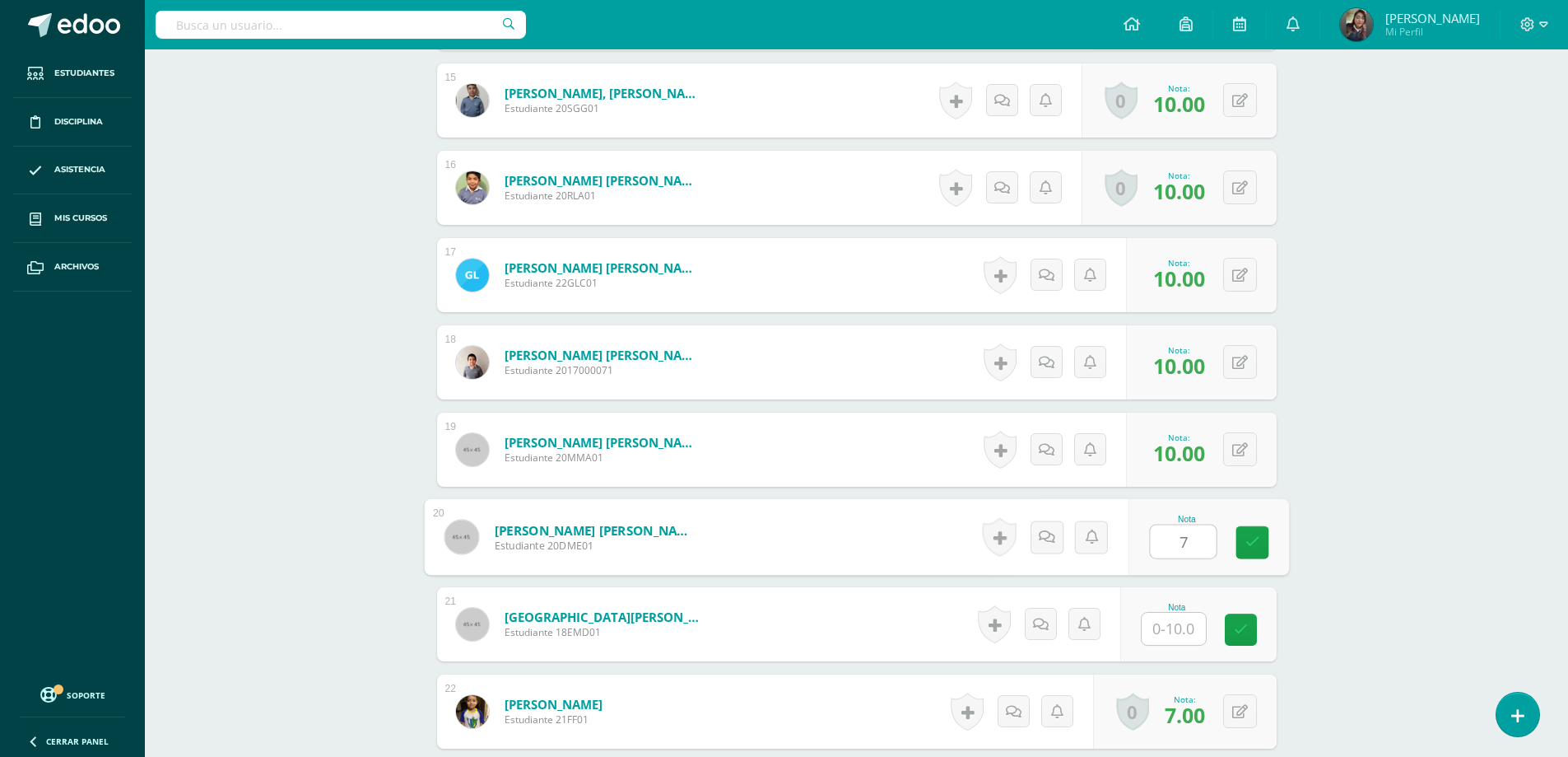
type input "7"
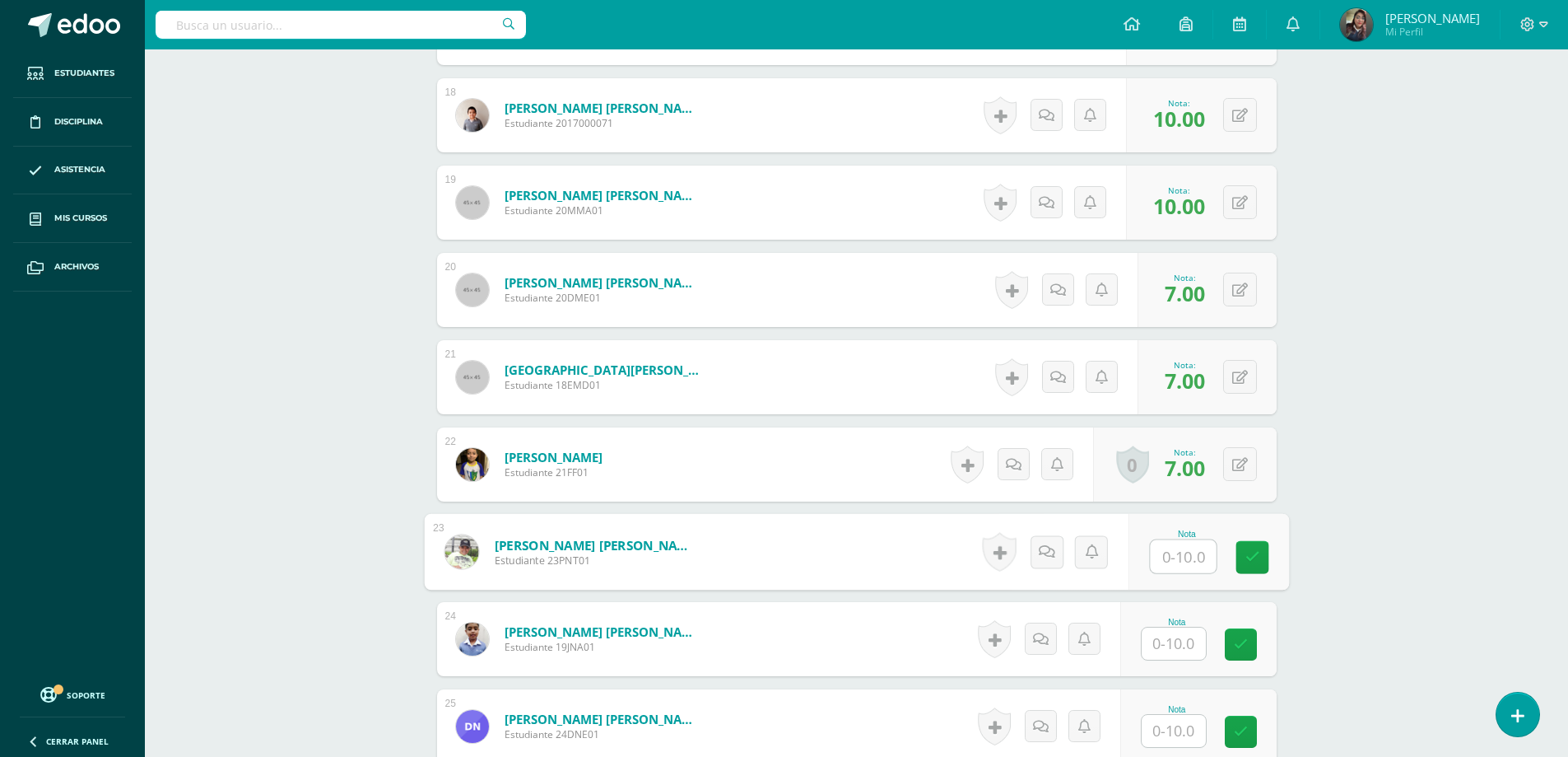
click at [1159, 551] on input "text" at bounding box center [1183, 556] width 66 height 33
type input "7"
type input "10"
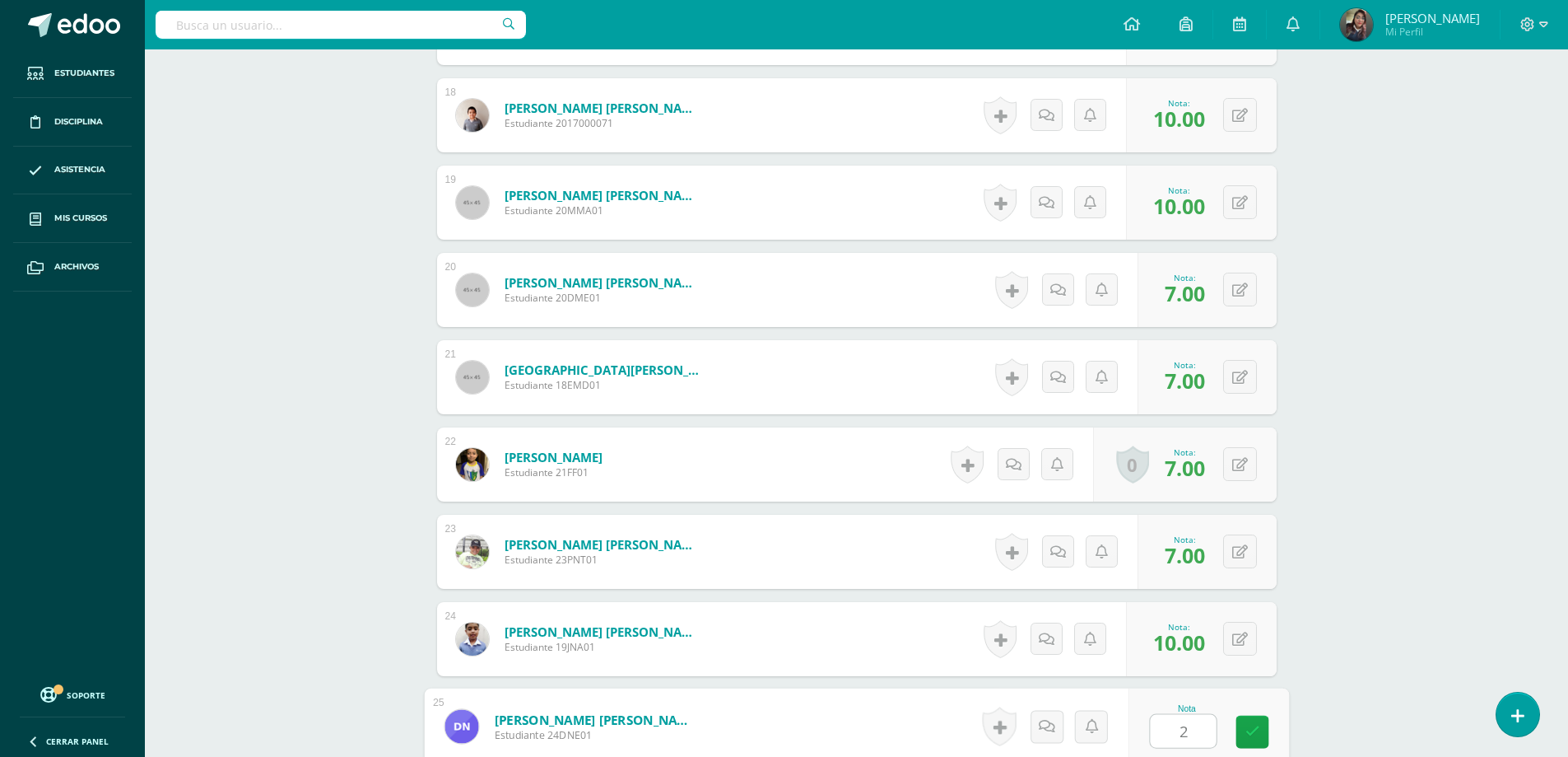
type input "2"
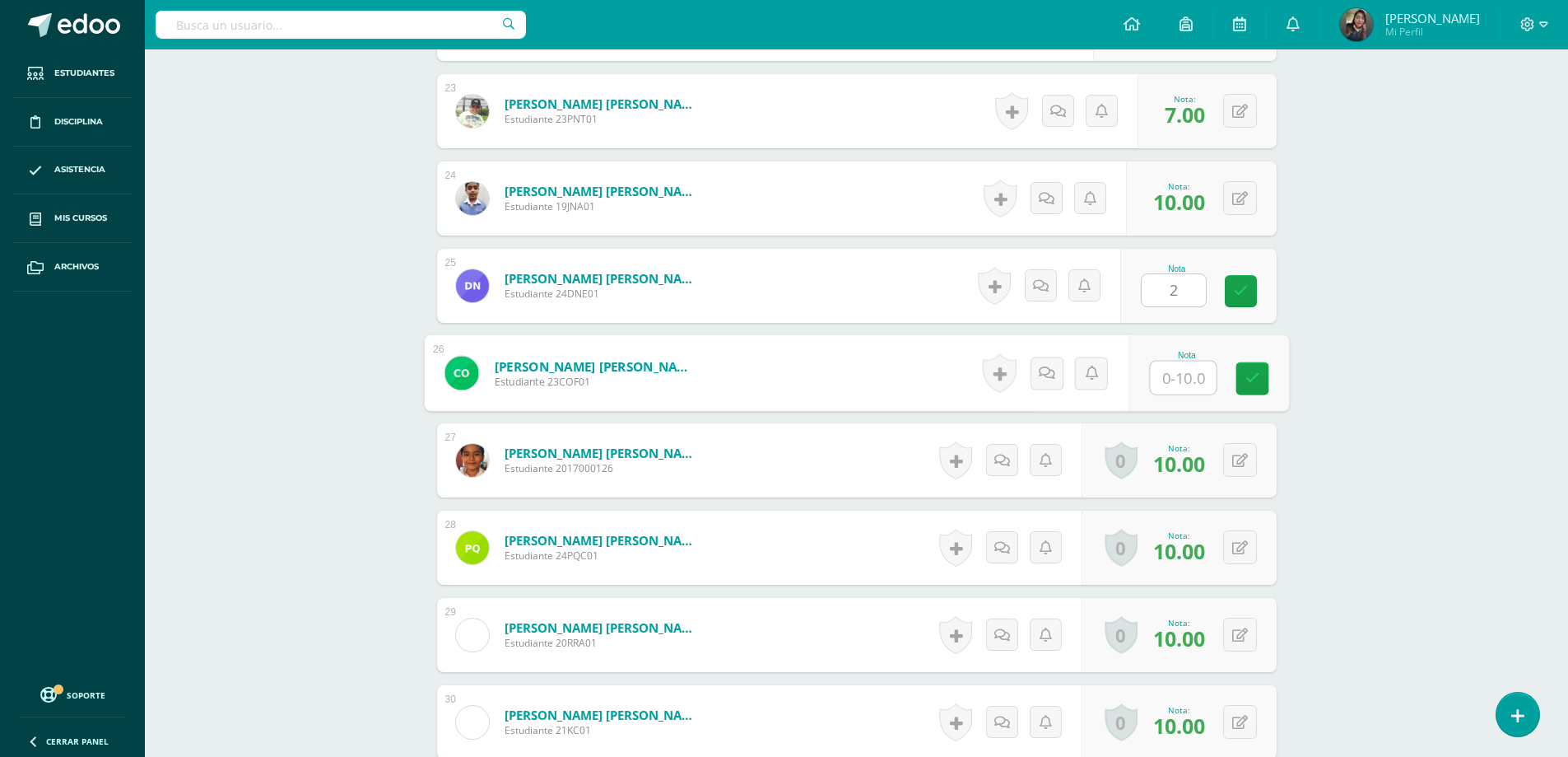
type input "9"
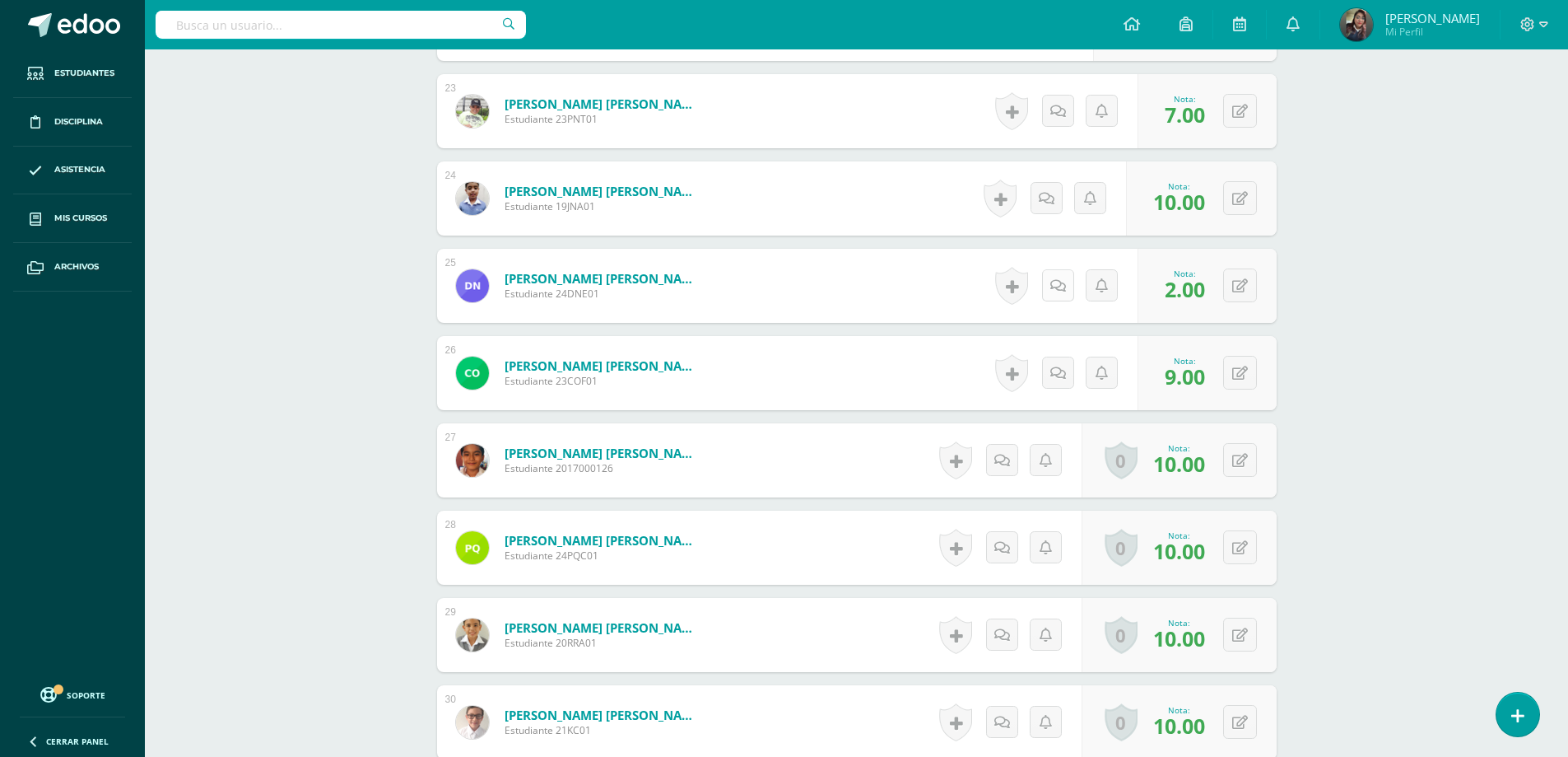
click at [1057, 290] on icon at bounding box center [1058, 286] width 16 height 14
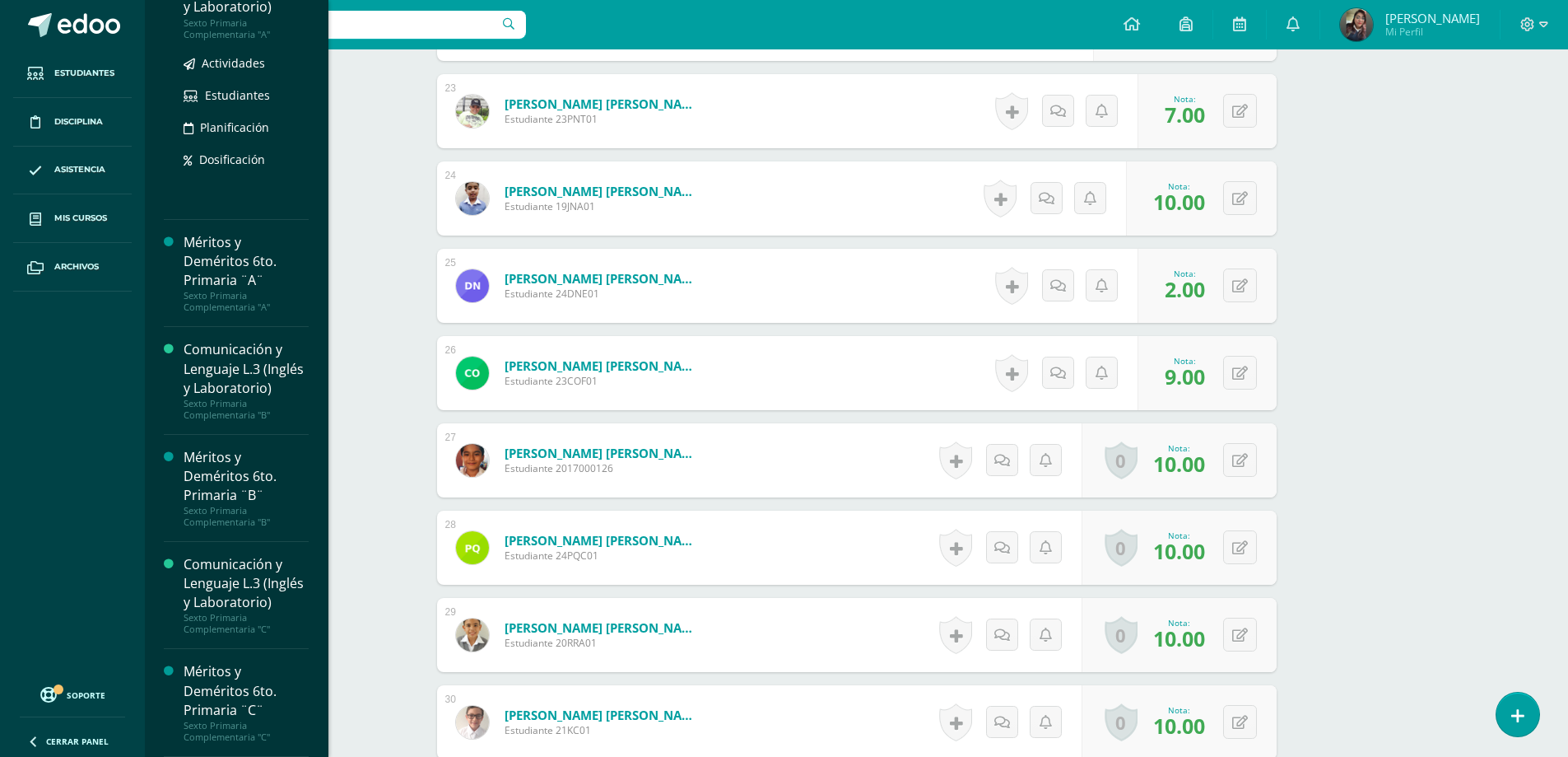
scroll to position [2582, 0]
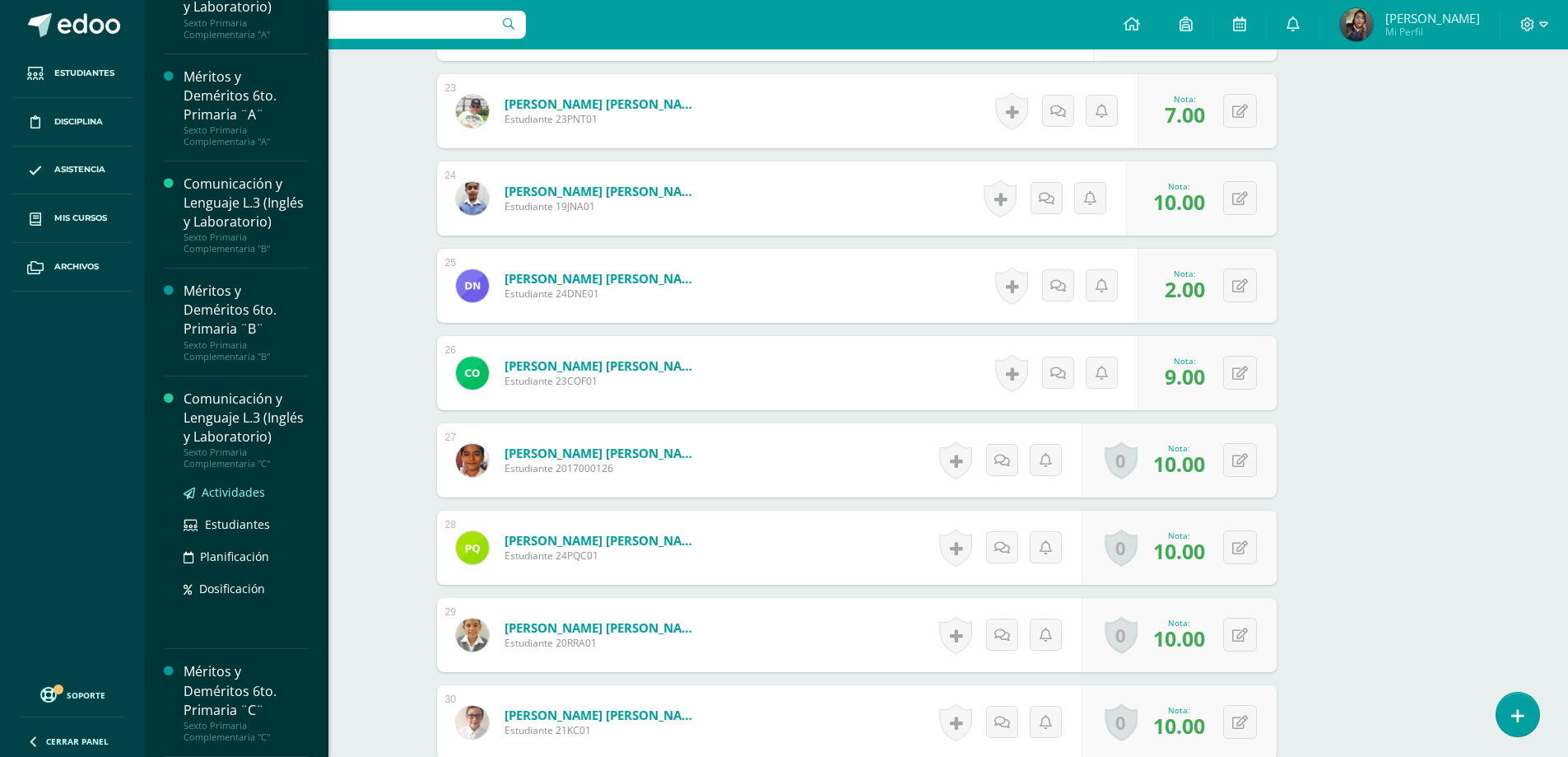
click at [238, 499] on span "Actividades" at bounding box center [233, 492] width 63 height 16
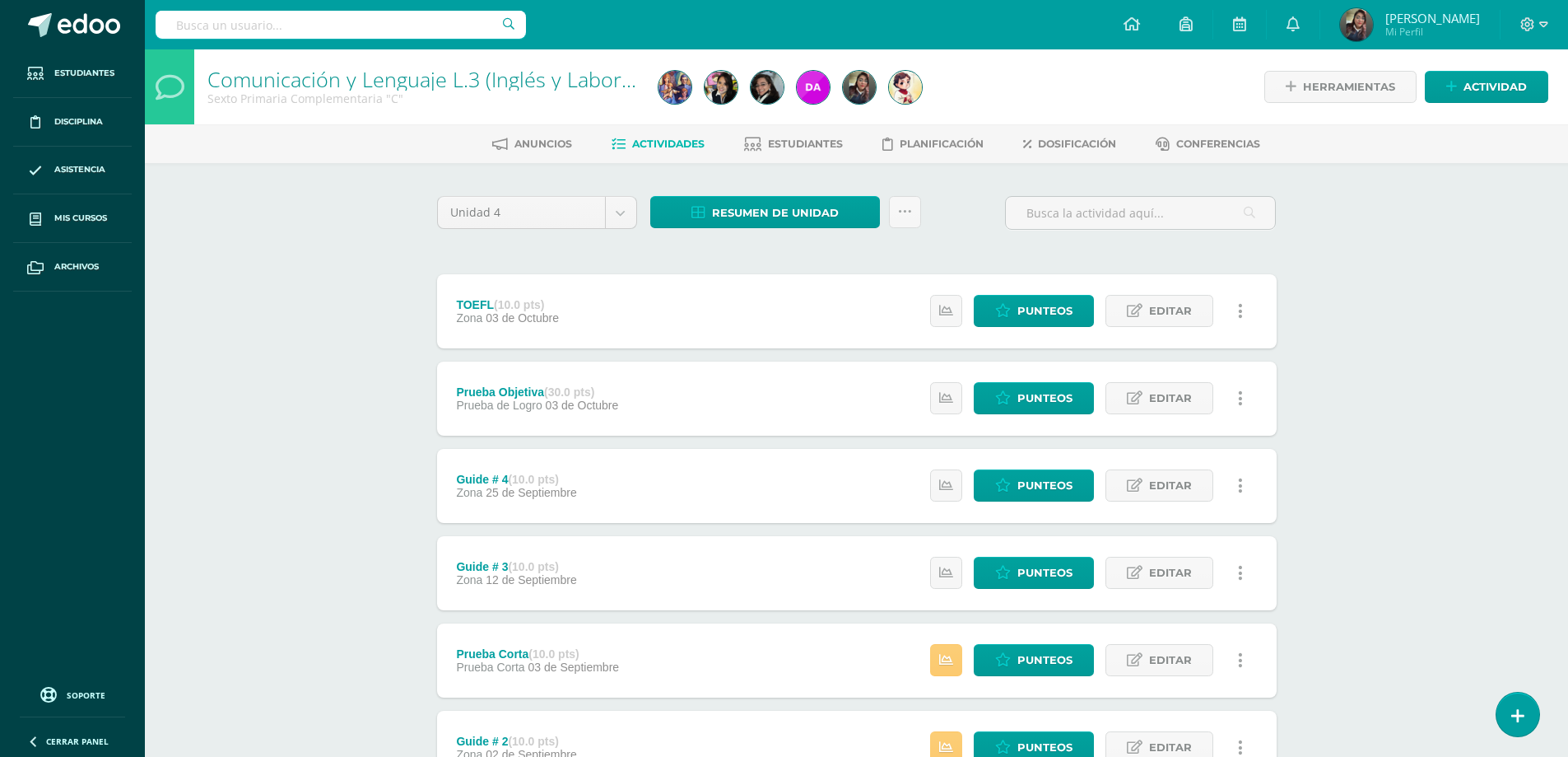
scroll to position [225, 0]
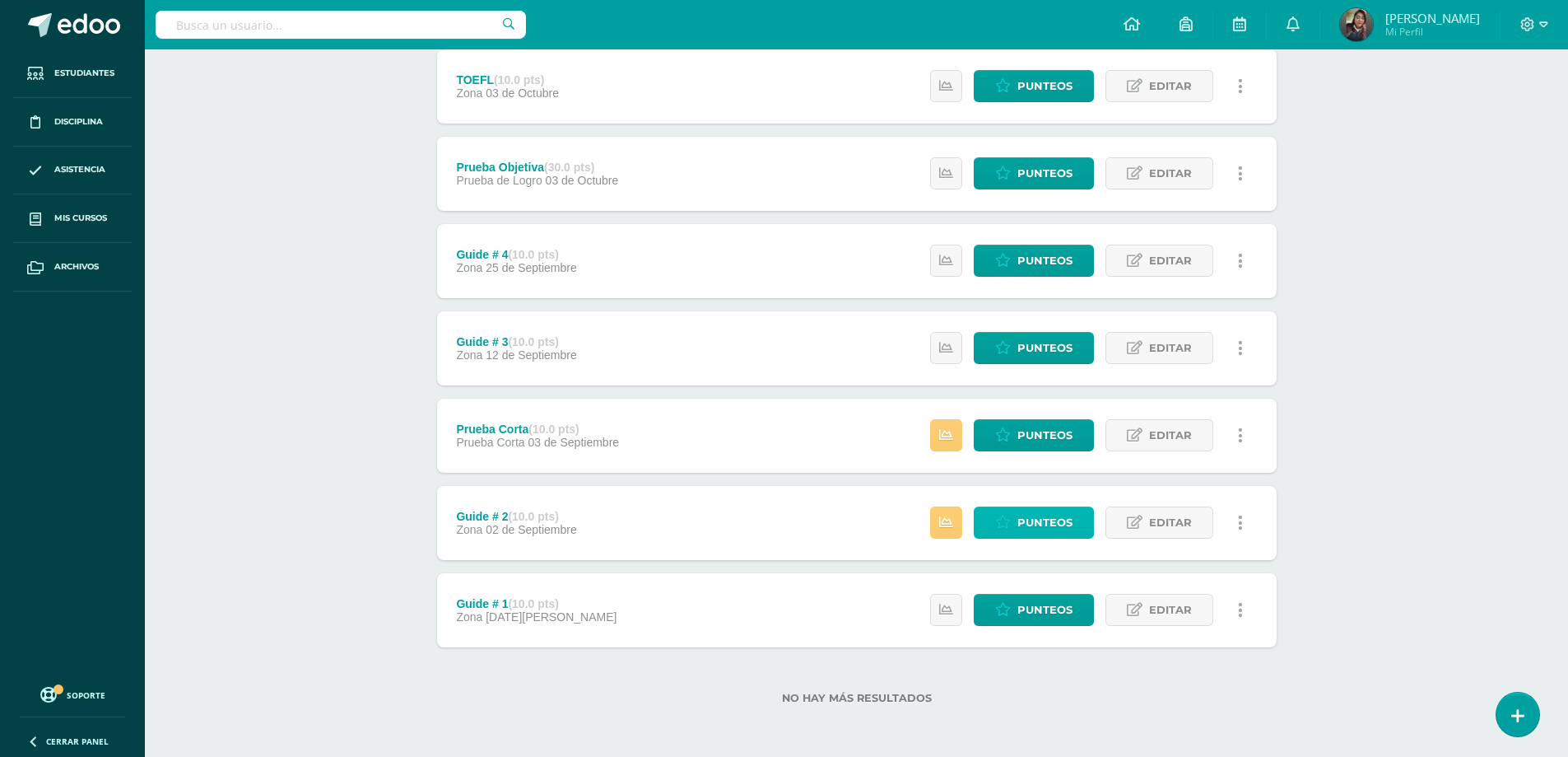
click at [1070, 522] on span "Punteos" at bounding box center [1045, 522] width 55 height 30
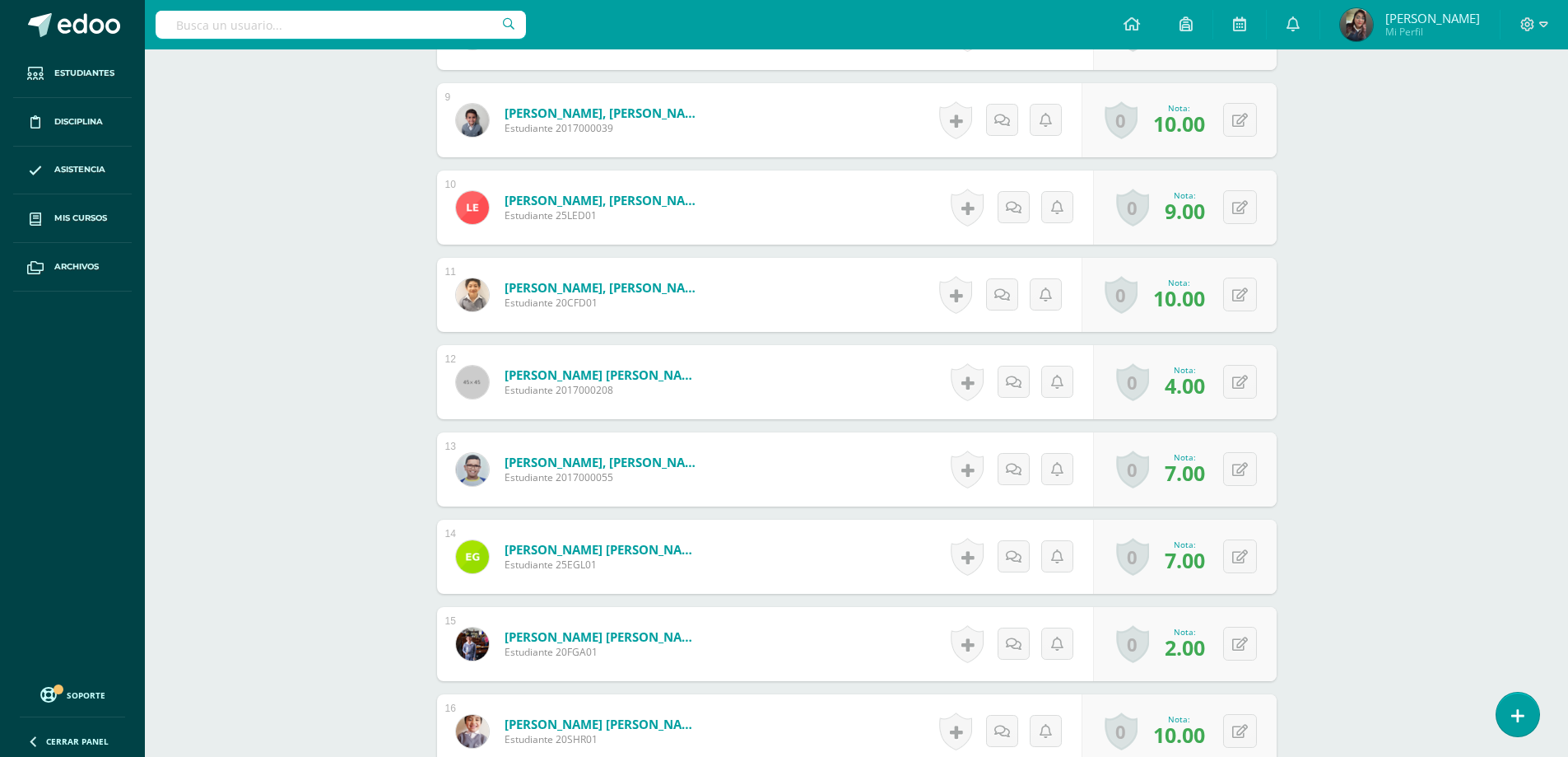
scroll to position [1732, 0]
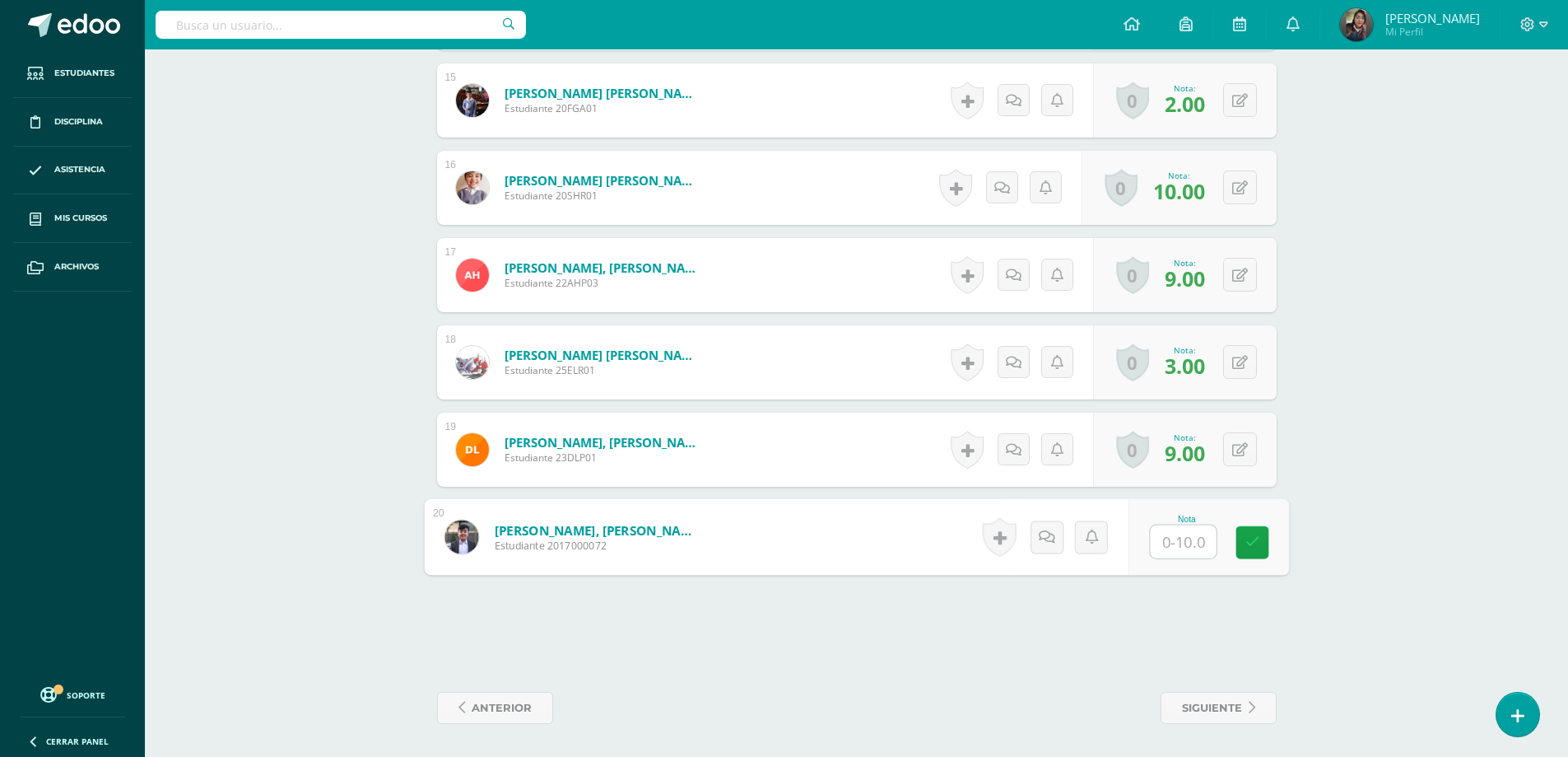
click at [1159, 543] on input "text" at bounding box center [1183, 541] width 66 height 33
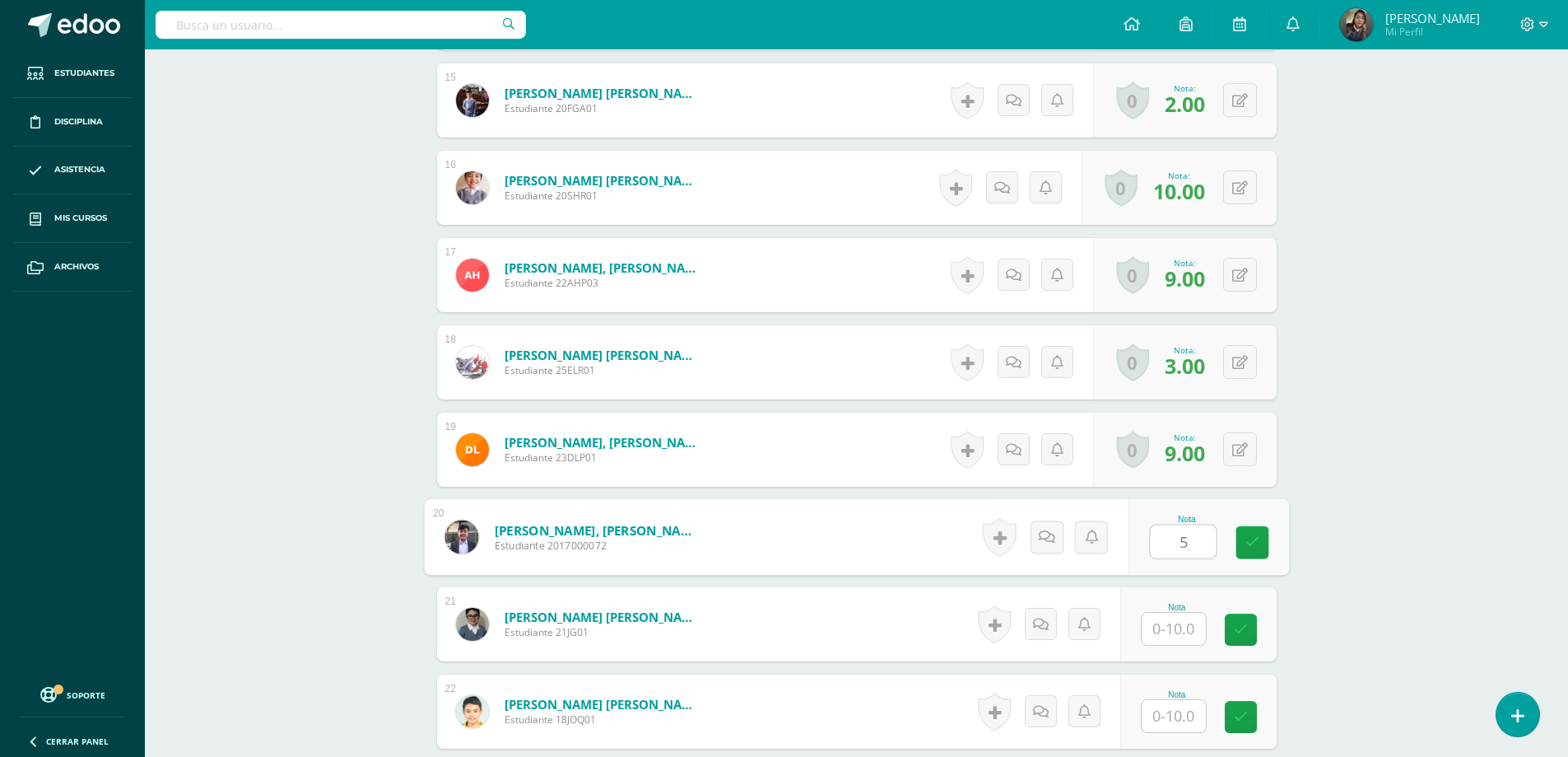
type input "5"
type input "9"
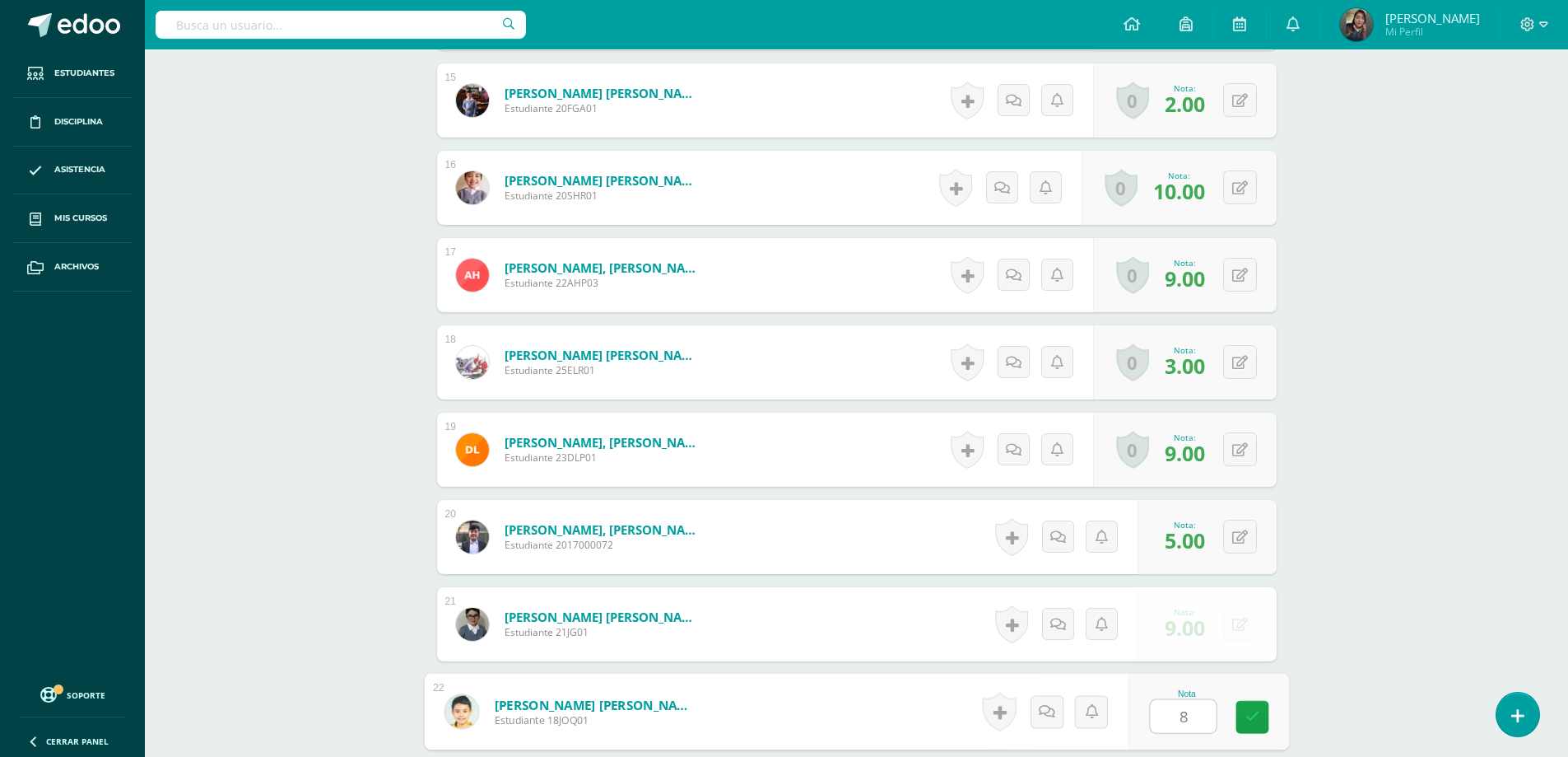
type input "8"
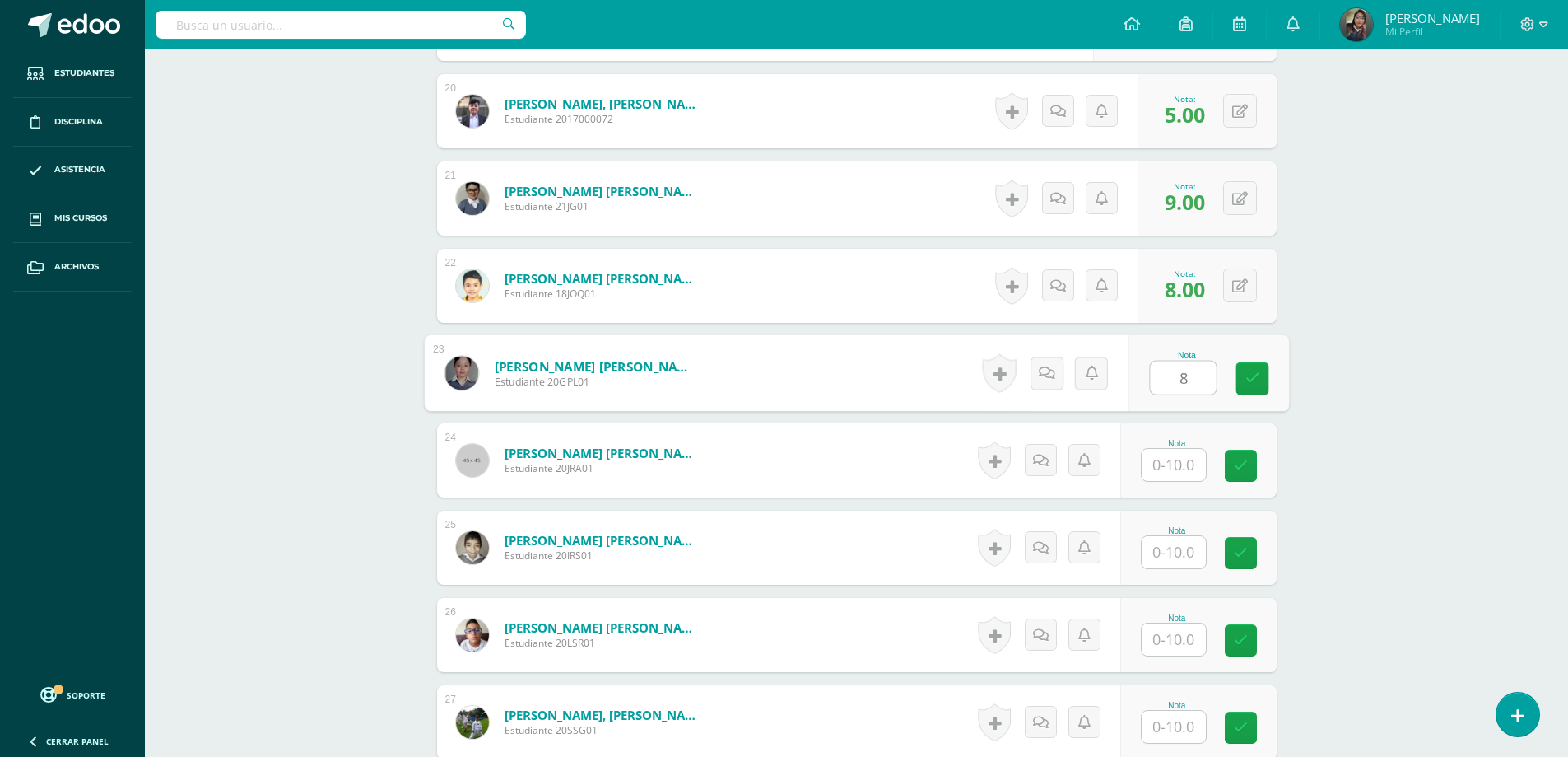
type input "8"
type input "9"
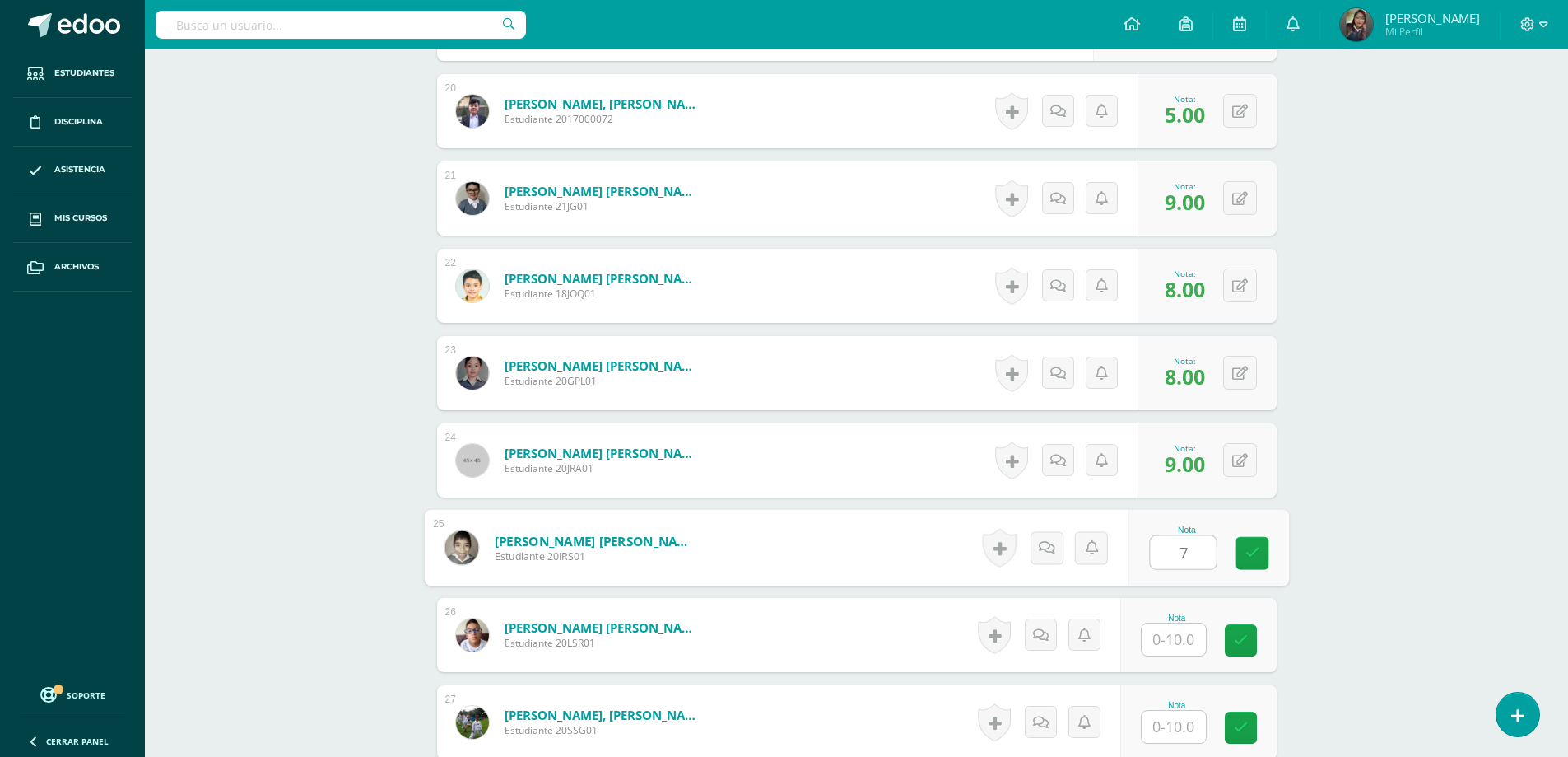
type input "7"
type input "10"
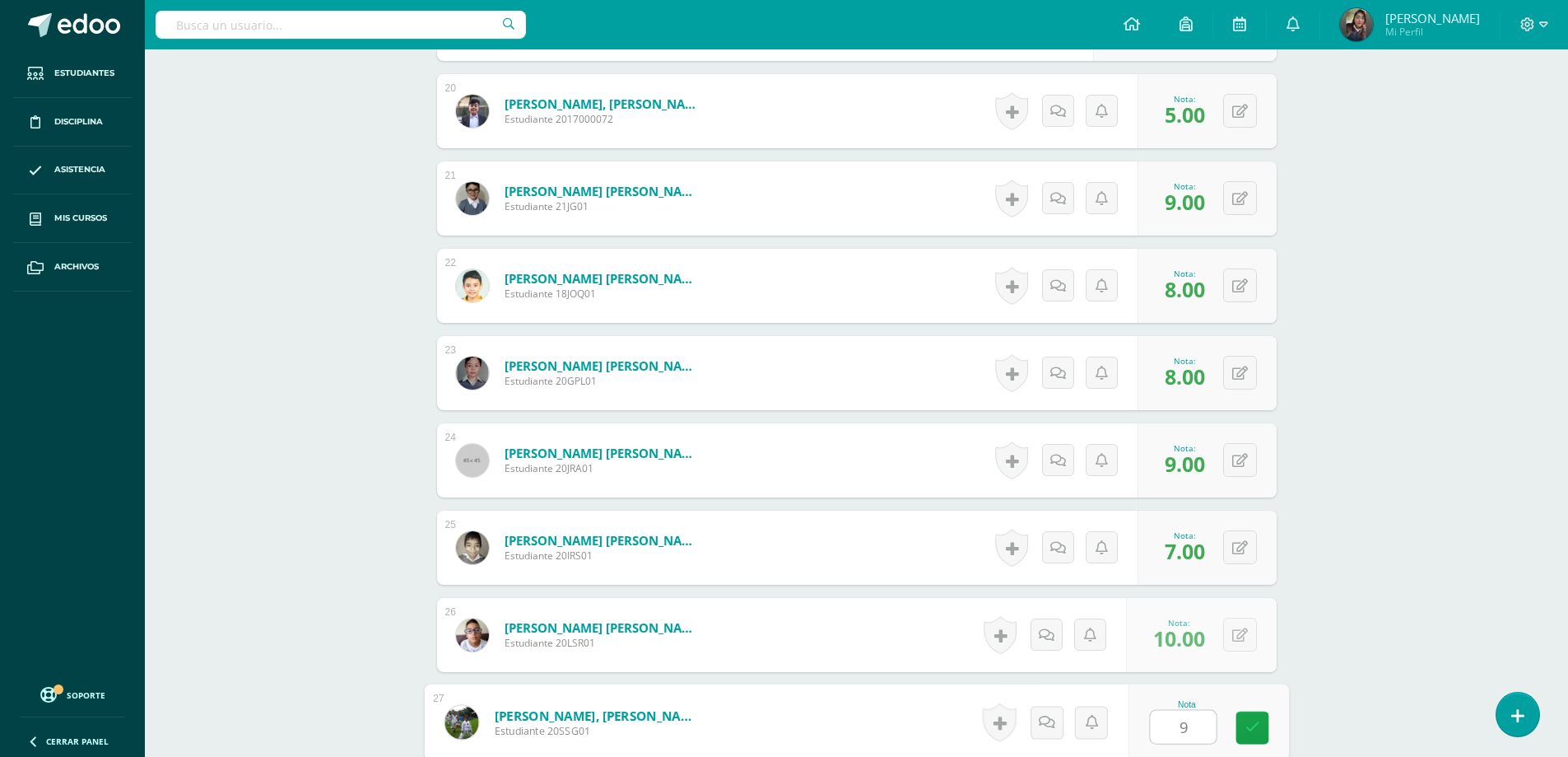
type input "9"
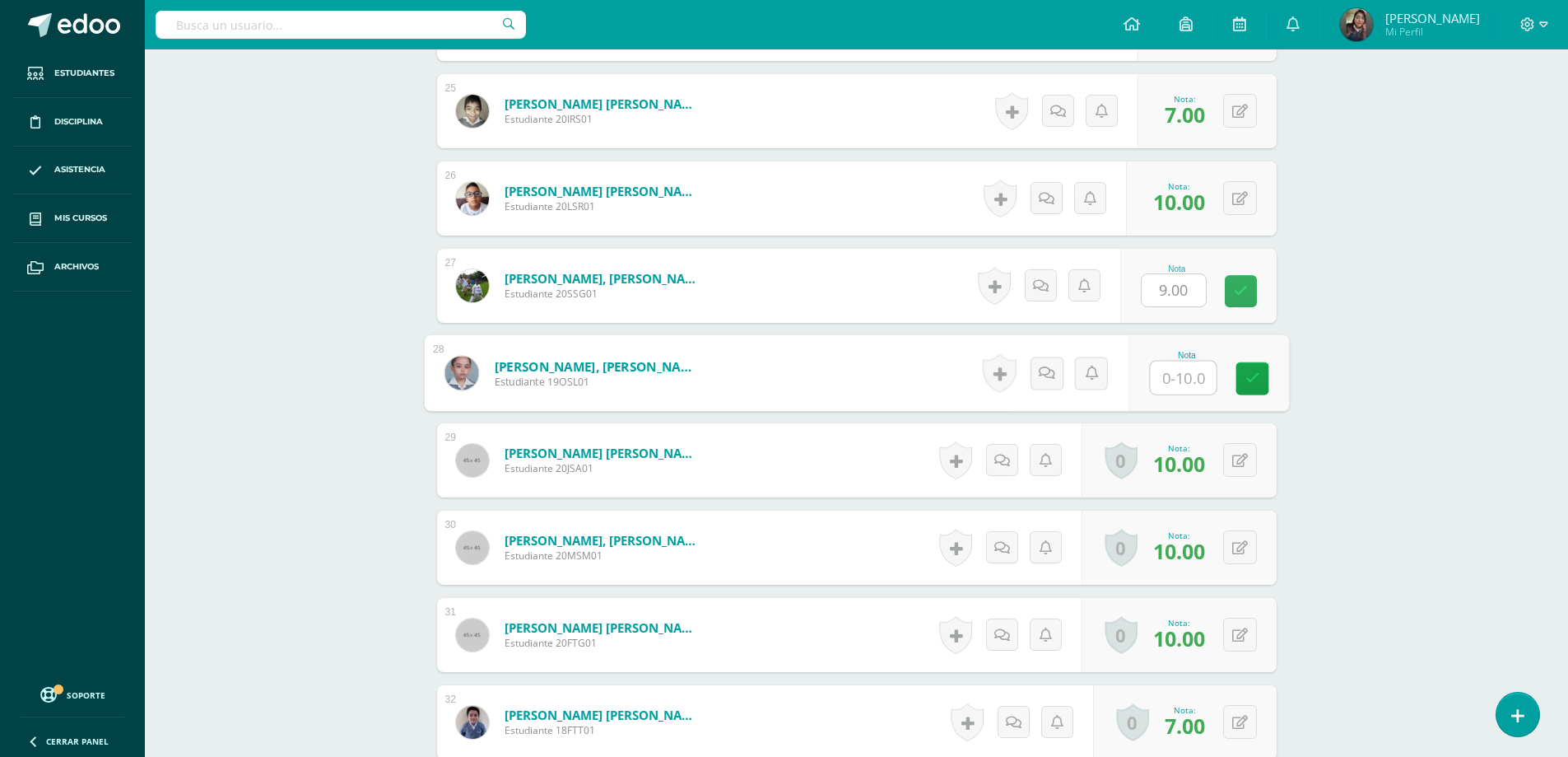
type input "9"
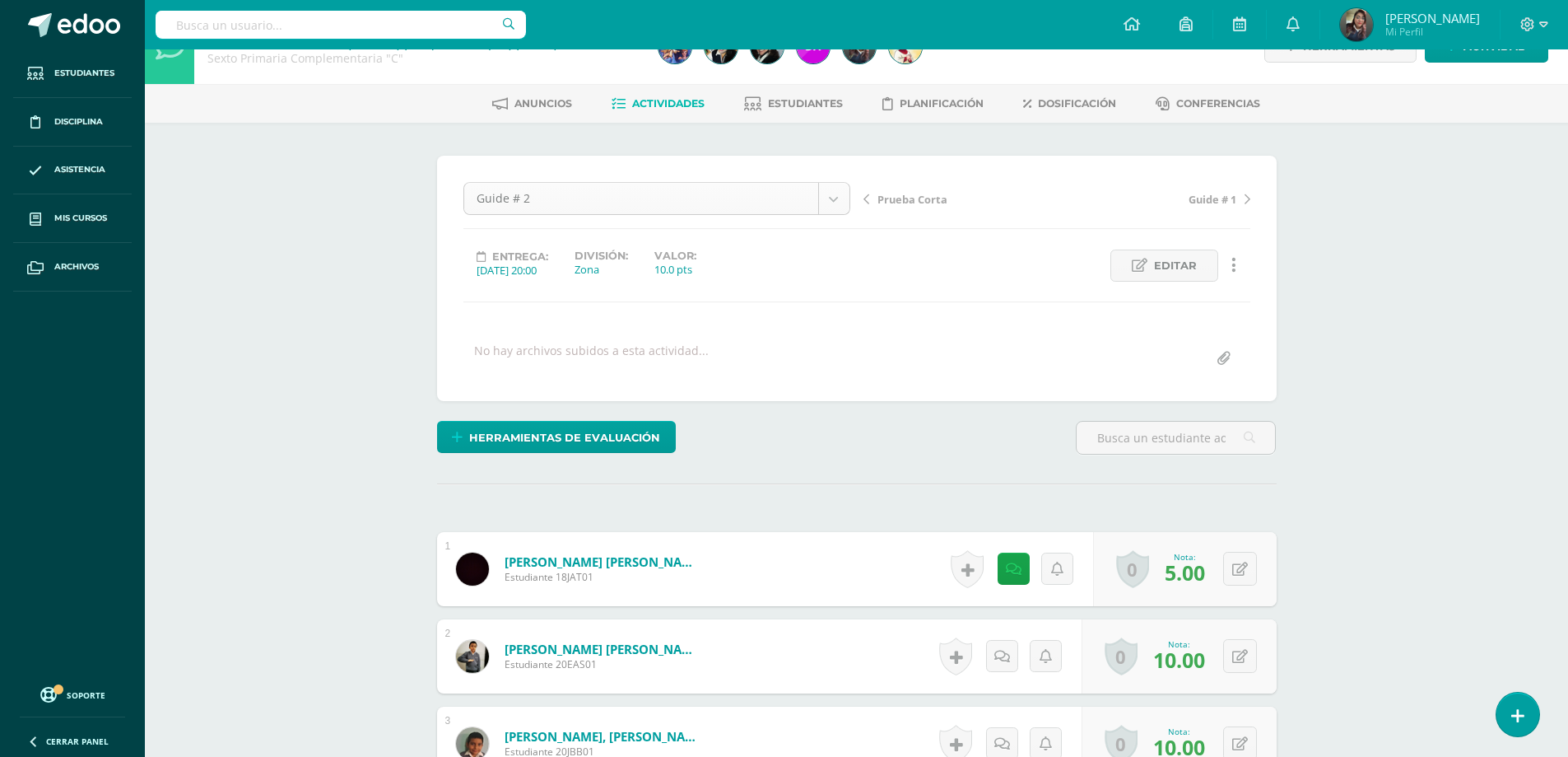
scroll to position [22, 0]
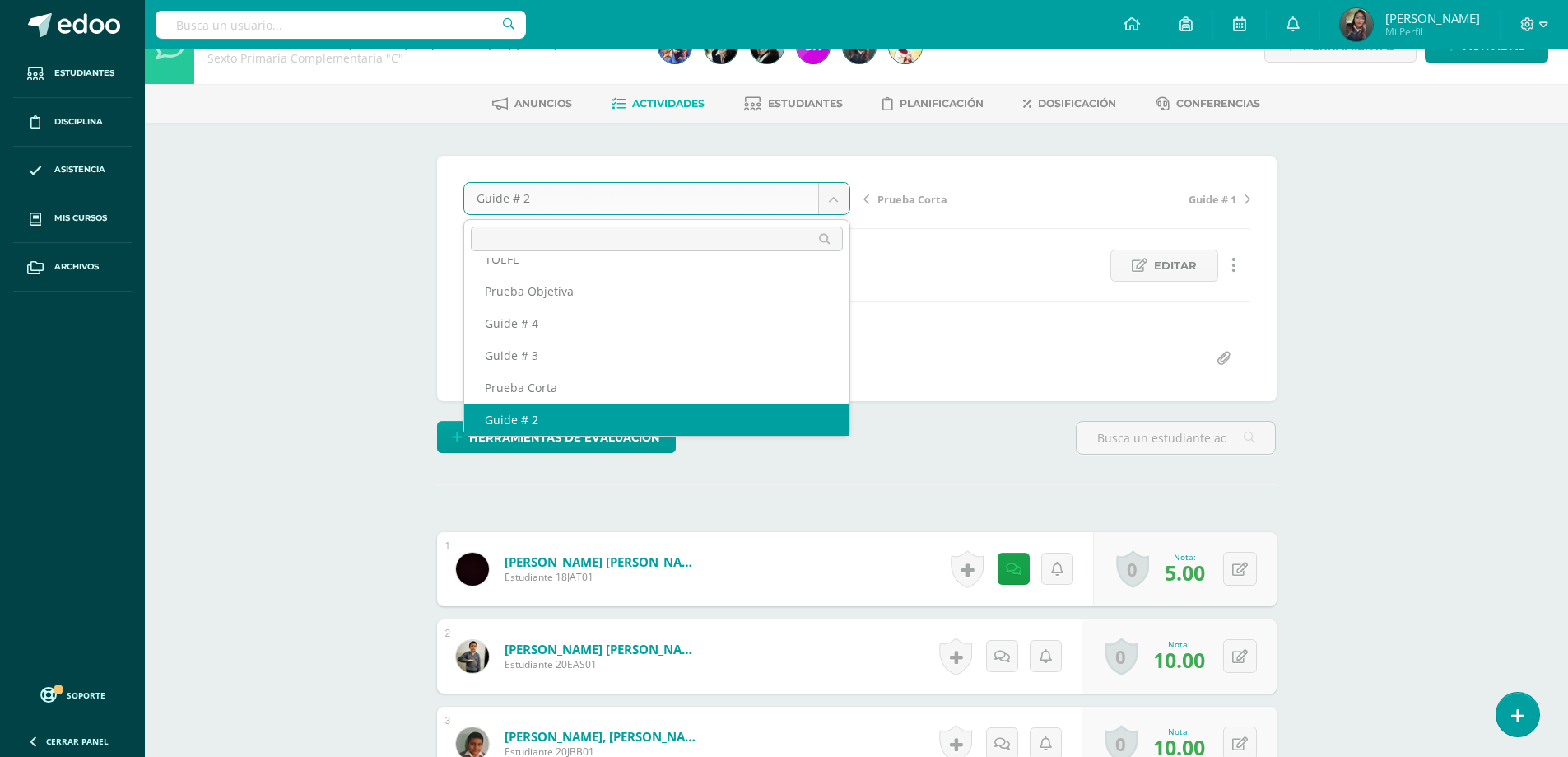
scroll to position [0, 0]
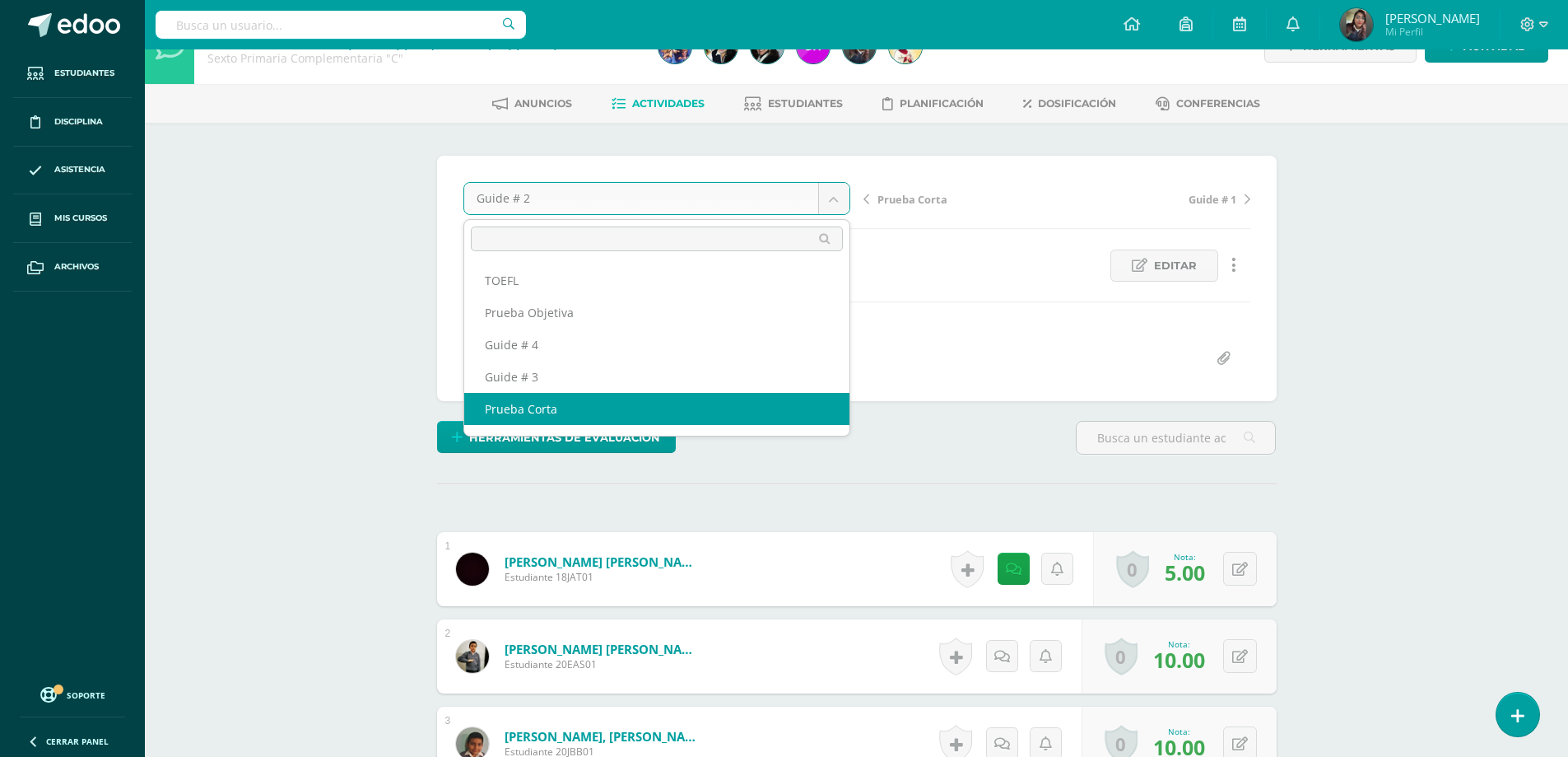
select select "/dashboard/teacher/grade-activity/178358/"
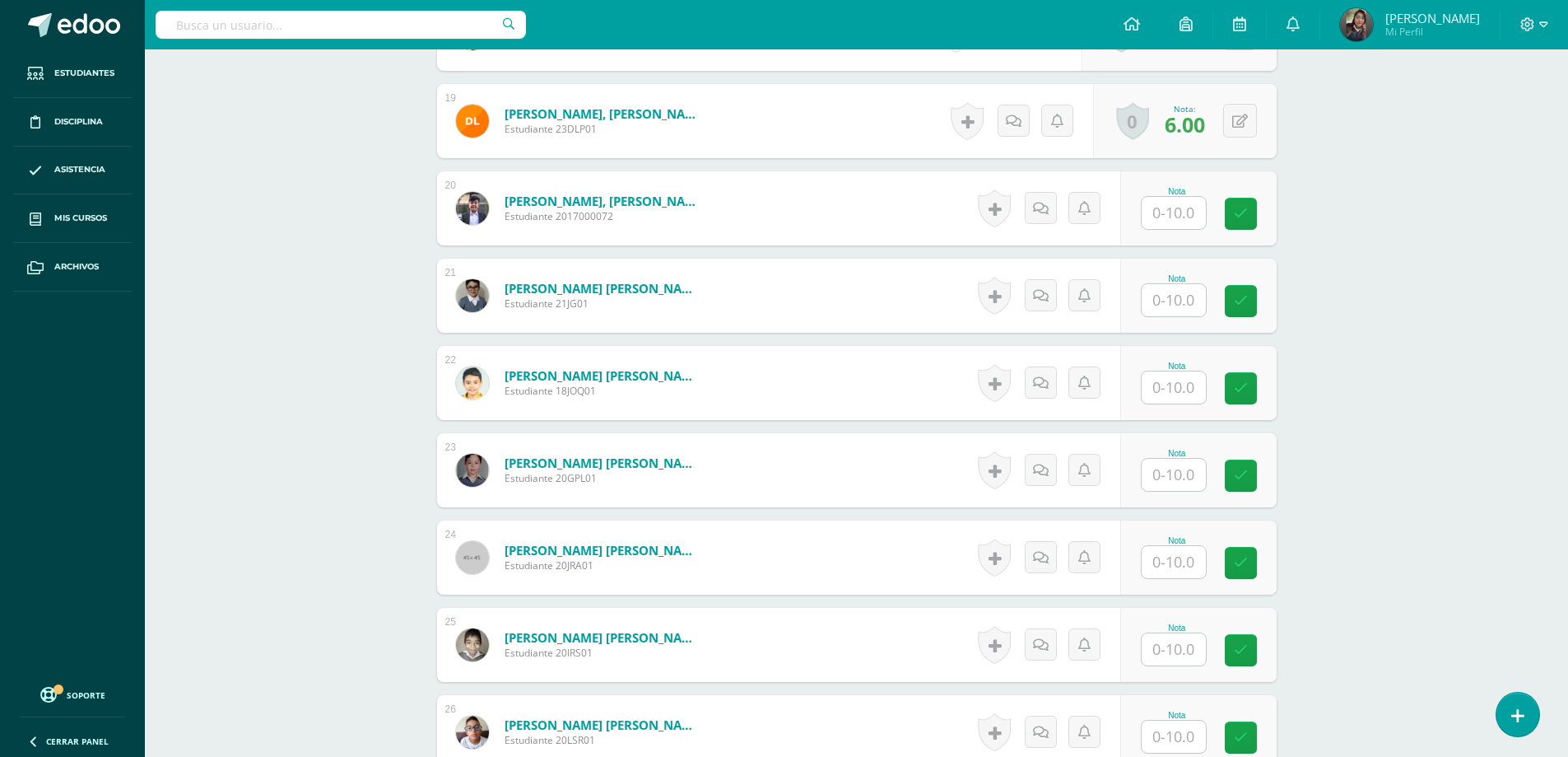
scroll to position [1978, 0]
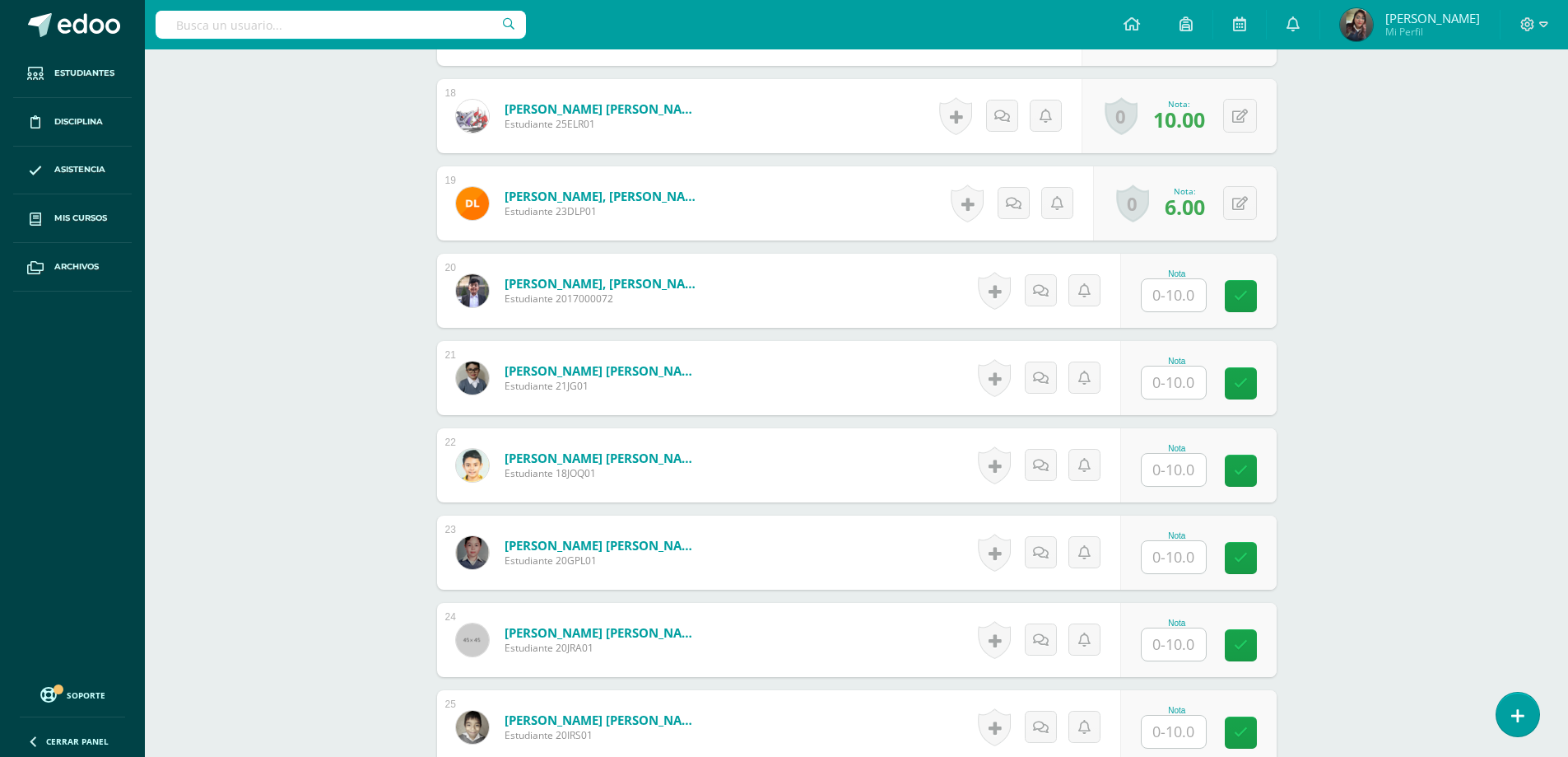
click at [1153, 306] on input "text" at bounding box center [1174, 295] width 64 height 32
type input "10"
type input "9"
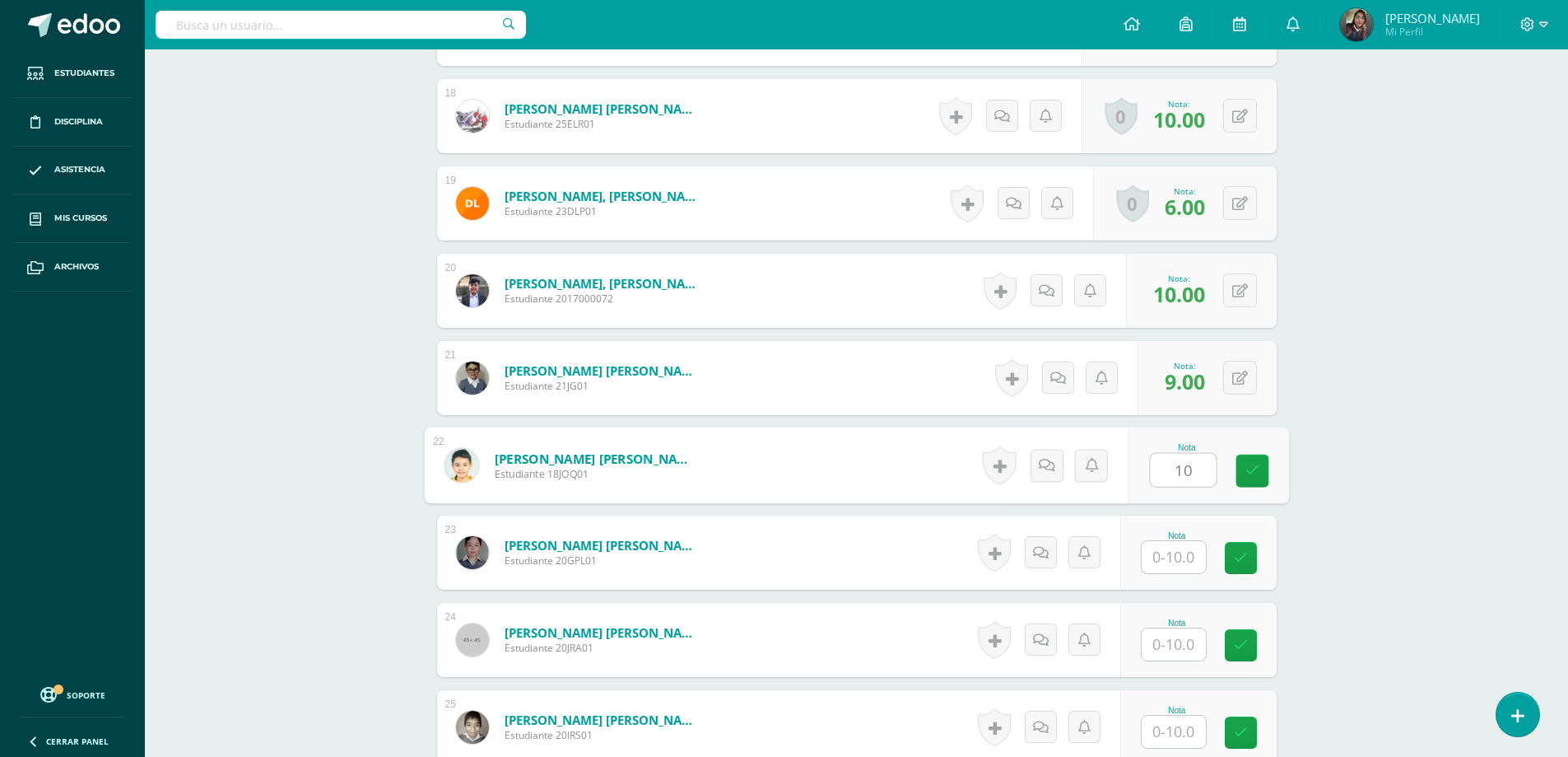
type input "10"
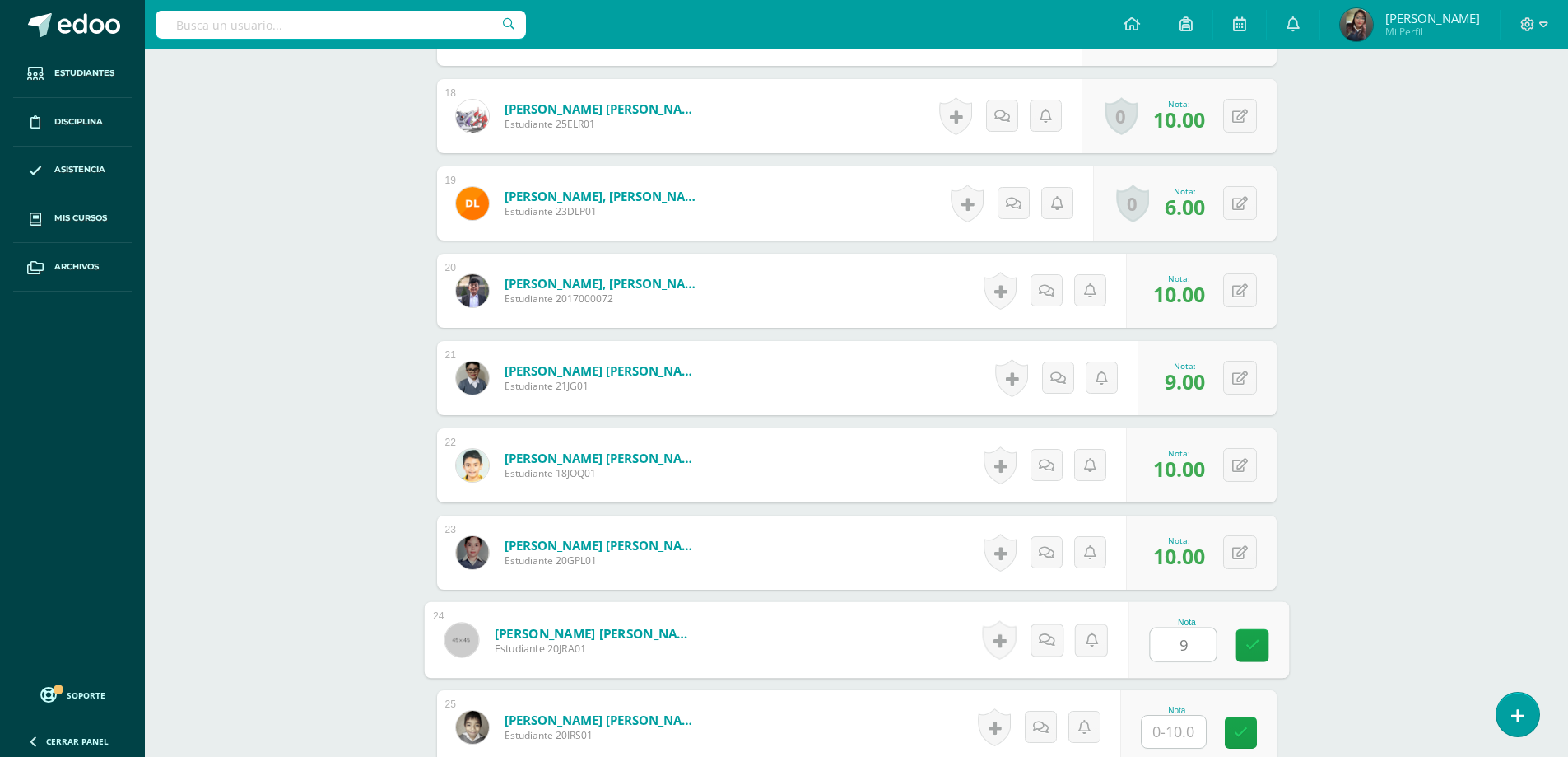
type input "9"
type input "10"
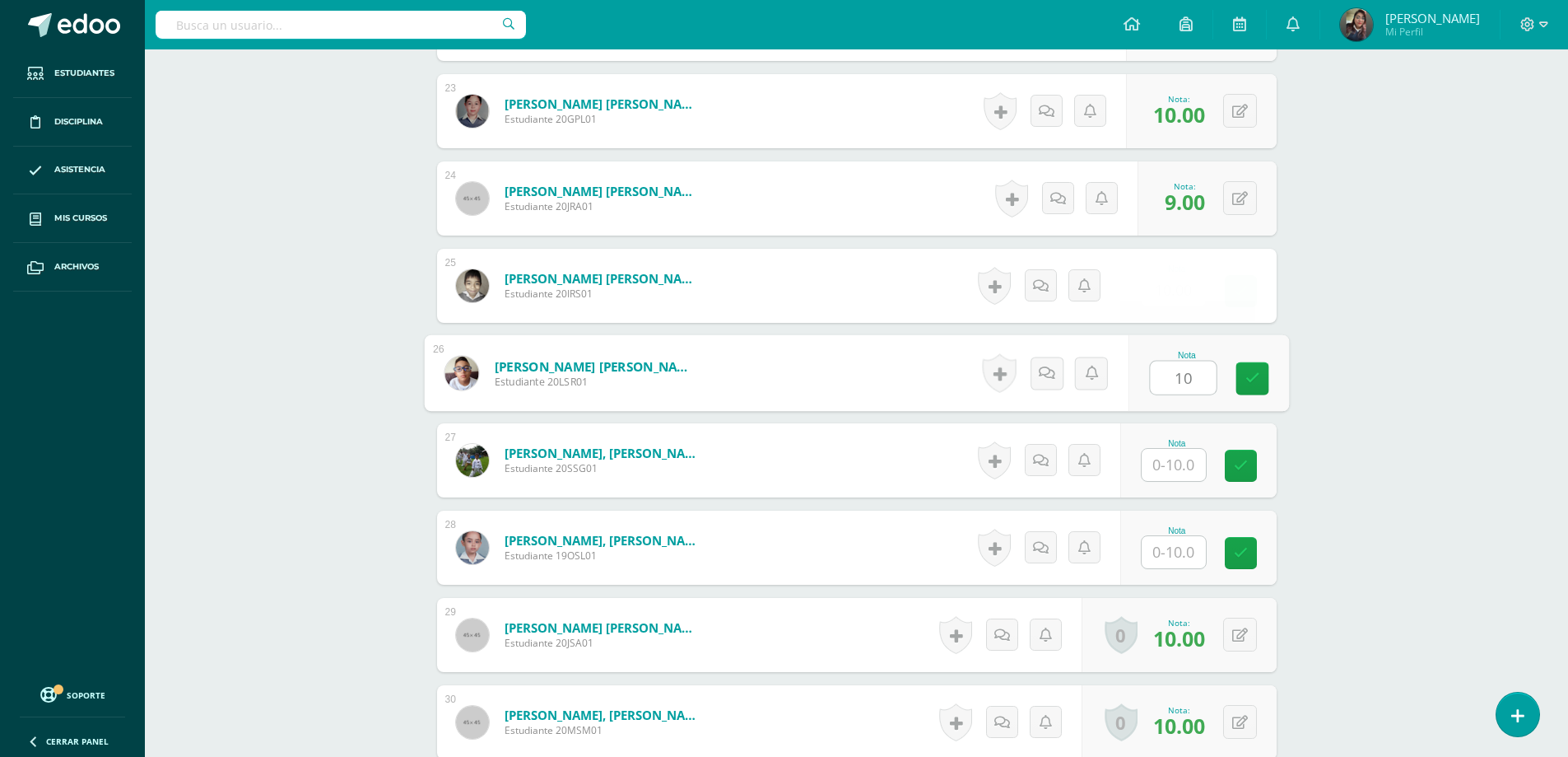
type input "10"
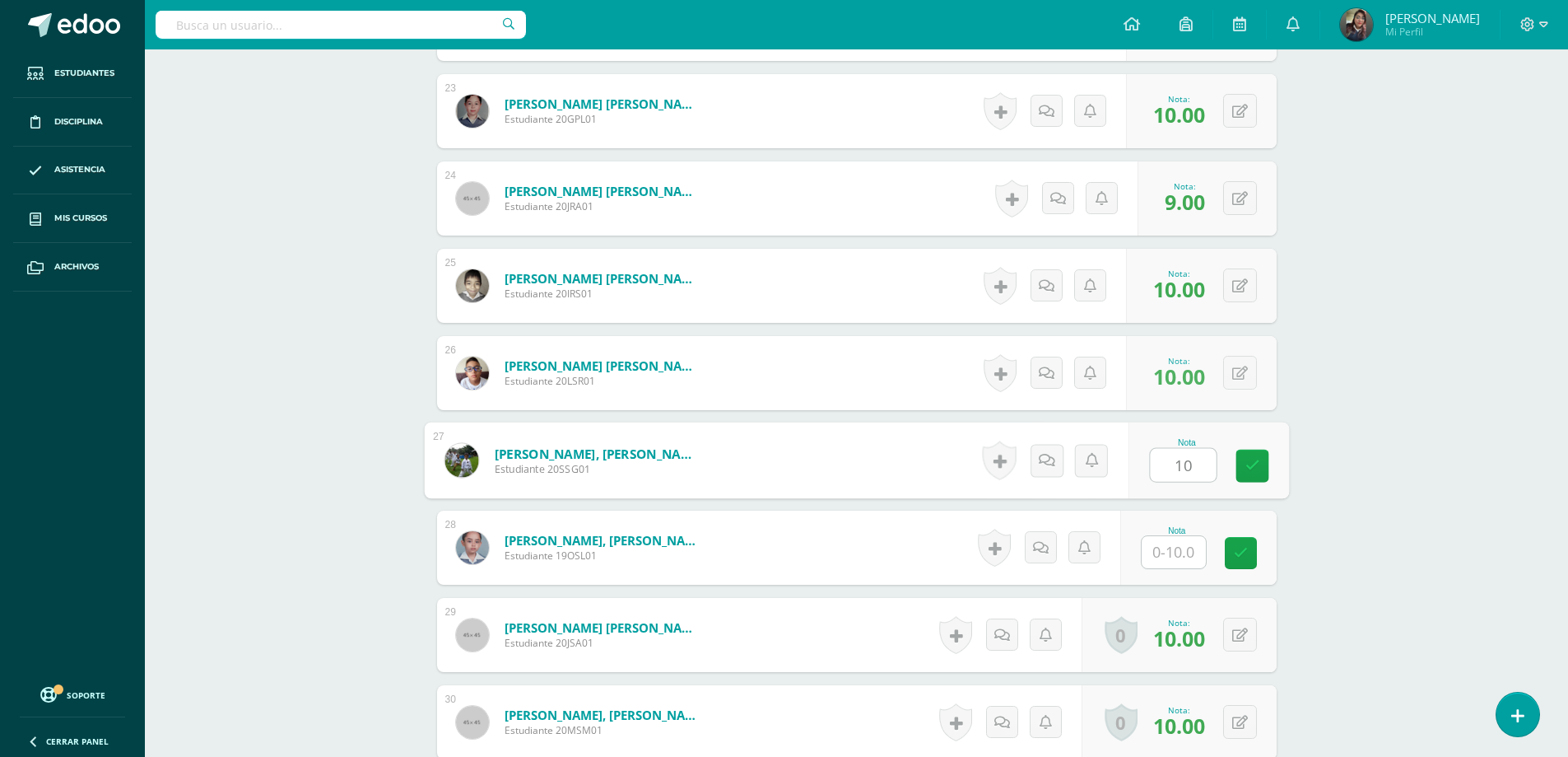
type input "10"
